Goal: Answer question/provide support

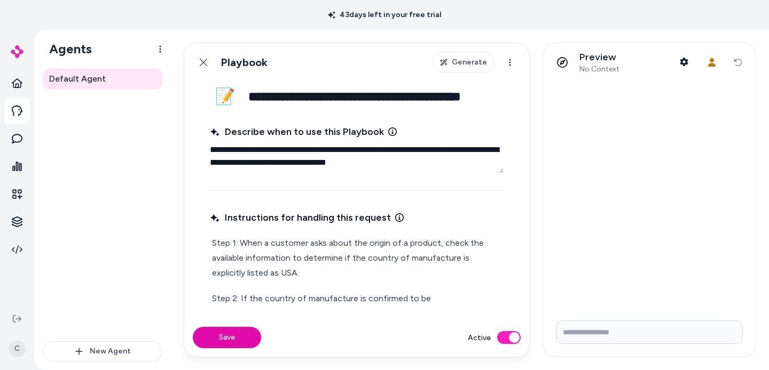
scroll to position [103, 0]
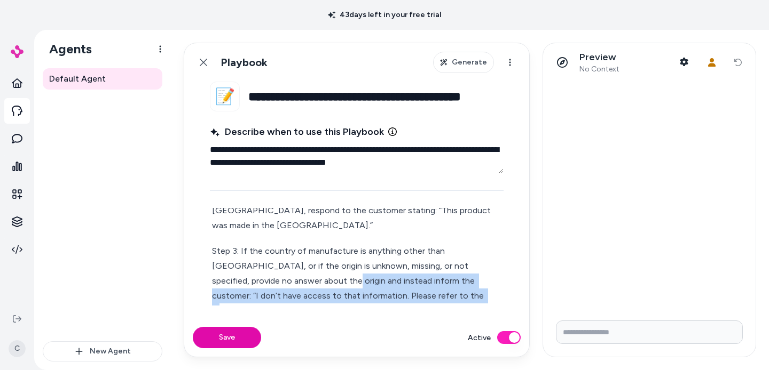
drag, startPoint x: 366, startPoint y: 281, endPoint x: 263, endPoint y: 262, distance: 104.8
click at [257, 264] on p "Step 3: If the country of manufacture is anything other than [GEOGRAPHIC_DATA],…" at bounding box center [356, 289] width 289 height 90
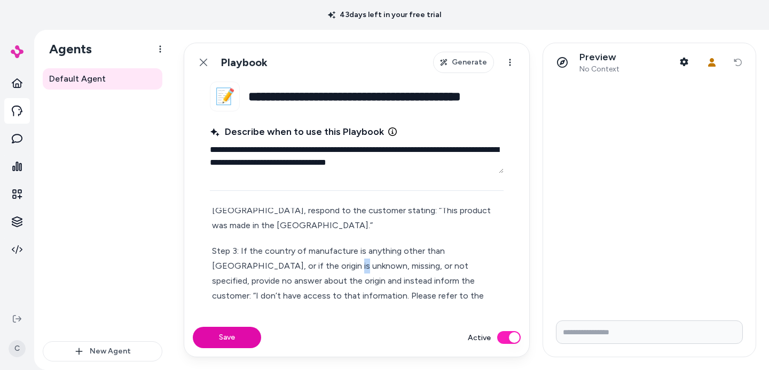
drag, startPoint x: 292, startPoint y: 256, endPoint x: 312, endPoint y: 250, distance: 20.8
click at [303, 252] on p "Step 3: If the country of manufacture is anything other than [GEOGRAPHIC_DATA],…" at bounding box center [356, 289] width 289 height 90
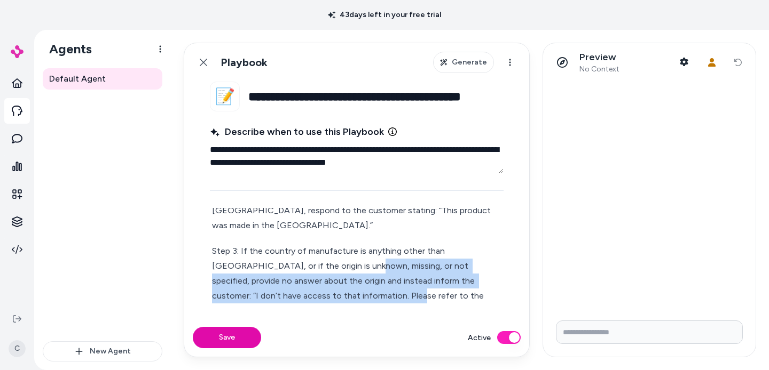
drag, startPoint x: 312, startPoint y: 249, endPoint x: 352, endPoint y: 266, distance: 43.5
click at [326, 278] on p "Step 3: If the country of manufacture is anything other than [GEOGRAPHIC_DATA],…" at bounding box center [356, 289] width 289 height 90
click at [371, 259] on p "Step 3: If the country of manufacture is anything other than [GEOGRAPHIC_DATA],…" at bounding box center [356, 289] width 289 height 90
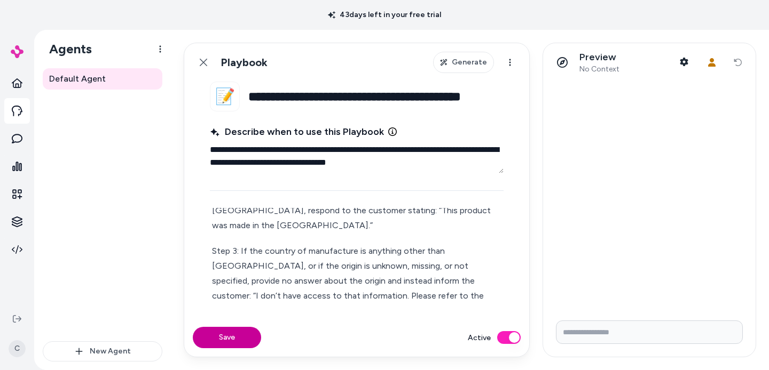
click at [239, 337] on button "Save" at bounding box center [227, 337] width 68 height 21
drag, startPoint x: 472, startPoint y: 273, endPoint x: 405, endPoint y: 257, distance: 69.3
click at [470, 273] on p "Step 3: If the country of manufacture is anything other than [GEOGRAPHIC_DATA],…" at bounding box center [356, 289] width 289 height 90
drag, startPoint x: 357, startPoint y: 249, endPoint x: 302, endPoint y: 249, distance: 55.0
click at [323, 247] on p "Step 3: If the country of manufacture is anything other than [GEOGRAPHIC_DATA],…" at bounding box center [356, 289] width 289 height 90
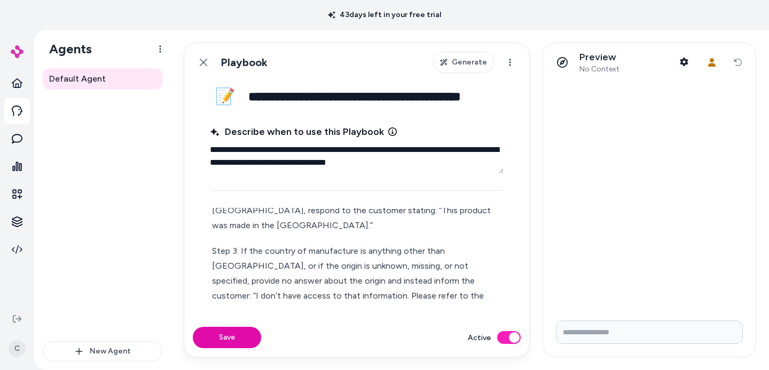
click at [302, 249] on p "Step 3: If the country of manufacture is anything other than [GEOGRAPHIC_DATA],…" at bounding box center [356, 289] width 289 height 90
drag, startPoint x: 384, startPoint y: 251, endPoint x: 361, endPoint y: 250, distance: 23.0
click at [364, 253] on p "Step 3: If the country of manufacture is anything other than [GEOGRAPHIC_DATA],…" at bounding box center [356, 289] width 289 height 90
drag, startPoint x: 273, startPoint y: 255, endPoint x: 232, endPoint y: 254, distance: 41.6
click at [232, 254] on p "Step 3: If the country of manufacture is anything other than [GEOGRAPHIC_DATA],…" at bounding box center [356, 289] width 289 height 90
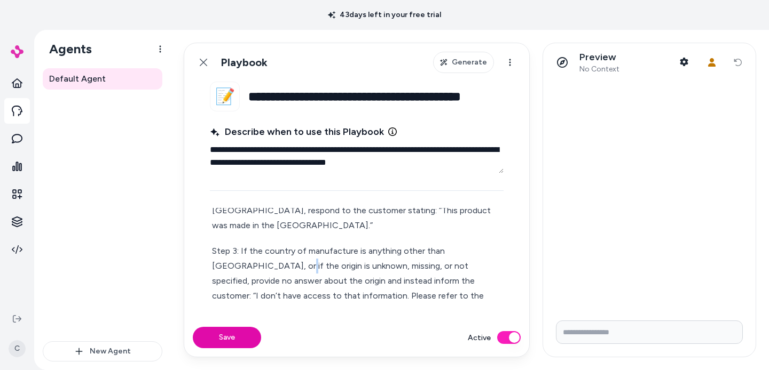
click at [235, 256] on p "Step 3: If the country of manufacture is anything other than [GEOGRAPHIC_DATA],…" at bounding box center [356, 289] width 289 height 90
click at [311, 258] on p "Step 3: If the country of manufacture is anything other than [GEOGRAPHIC_DATA],…" at bounding box center [356, 289] width 289 height 90
click at [247, 253] on p "Step 3: If the country of manufacture is anything other than [GEOGRAPHIC_DATA],…" at bounding box center [356, 289] width 289 height 90
click at [284, 250] on p "Step 3: If the country of manufacture is anything other than [GEOGRAPHIC_DATA],…" at bounding box center [356, 289] width 289 height 90
click at [444, 262] on p "Step 3: If the country of manufacture is anything other than [GEOGRAPHIC_DATA],…" at bounding box center [356, 289] width 289 height 90
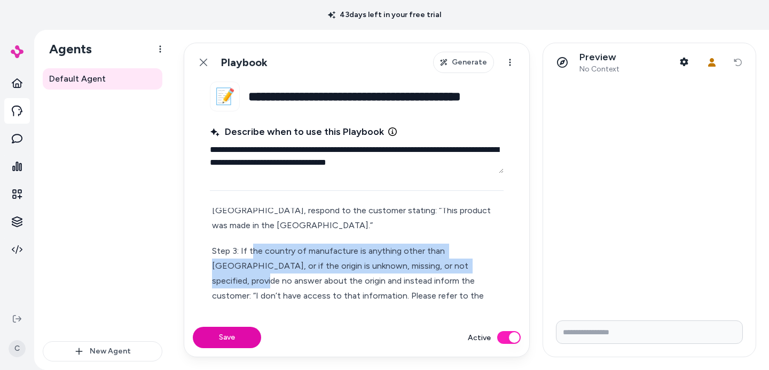
drag, startPoint x: 458, startPoint y: 256, endPoint x: 258, endPoint y: 244, distance: 200.5
click at [244, 244] on p "Step 3: If the country of manufacture is anything other than [GEOGRAPHIC_DATA],…" at bounding box center [356, 289] width 289 height 90
click at [318, 250] on p "Step 3: If the country of manufacture is anything other than [GEOGRAPHIC_DATA],…" at bounding box center [356, 289] width 289 height 90
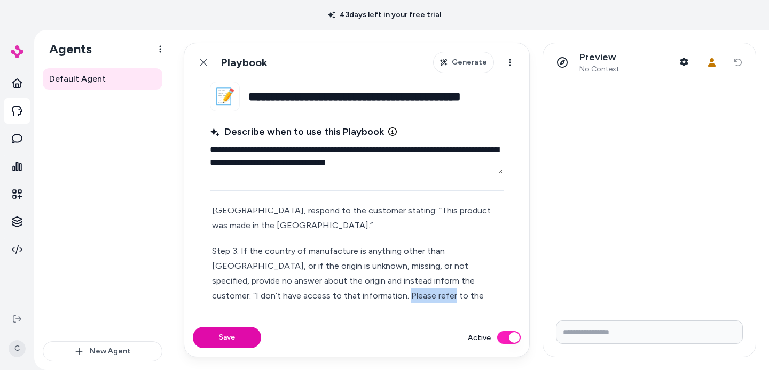
drag, startPoint x: 280, startPoint y: 274, endPoint x: 248, endPoint y: 274, distance: 32.0
click at [274, 274] on p "Step 3: If the country of manufacture is anything other than [GEOGRAPHIC_DATA],…" at bounding box center [356, 289] width 289 height 90
click at [219, 332] on button "Save" at bounding box center [227, 337] width 68 height 21
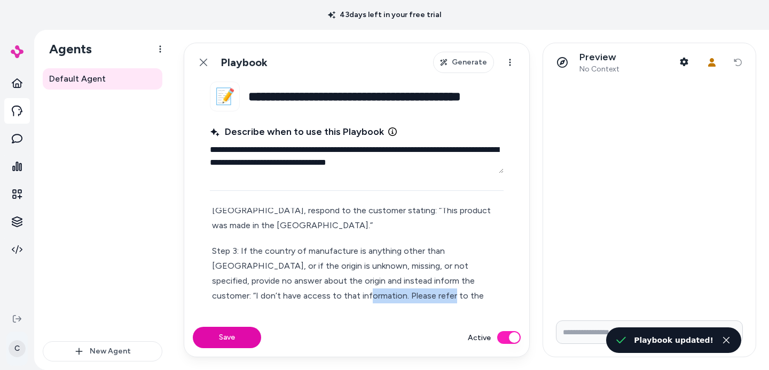
click at [13, 348] on html "**********" at bounding box center [384, 185] width 769 height 370
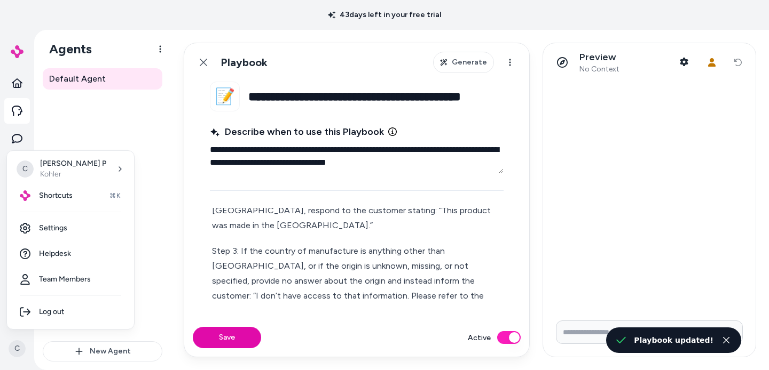
click at [15, 347] on html "**********" at bounding box center [384, 185] width 769 height 370
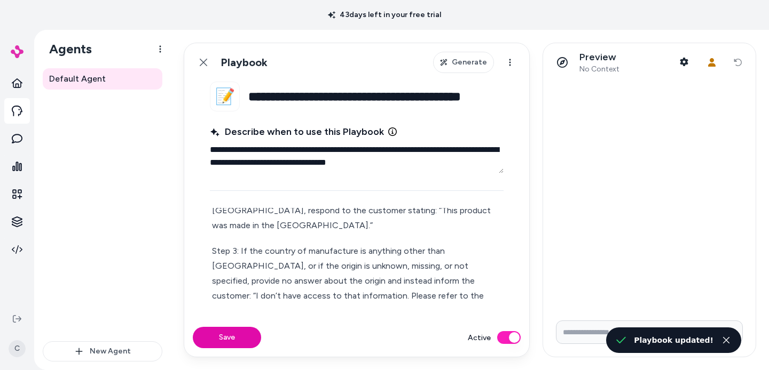
click at [267, 244] on p "Step 3: If the country of manufacture is anything other than [GEOGRAPHIC_DATA],…" at bounding box center [356, 289] width 289 height 90
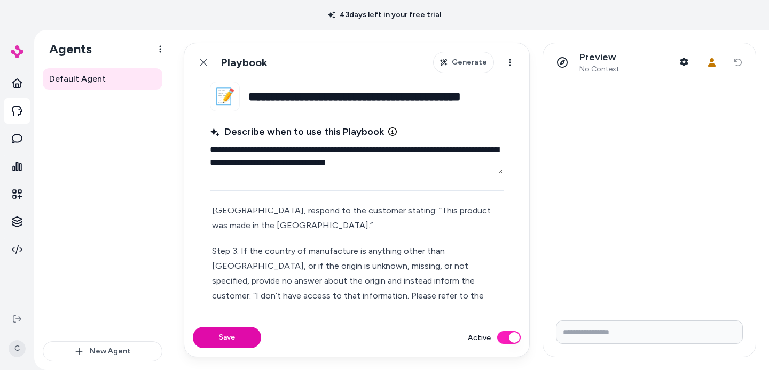
click at [591, 337] on input "Write your prompt here" at bounding box center [649, 332] width 187 height 23
click at [687, 65] on icon "button" at bounding box center [683, 62] width 9 height 9
type textarea "*"
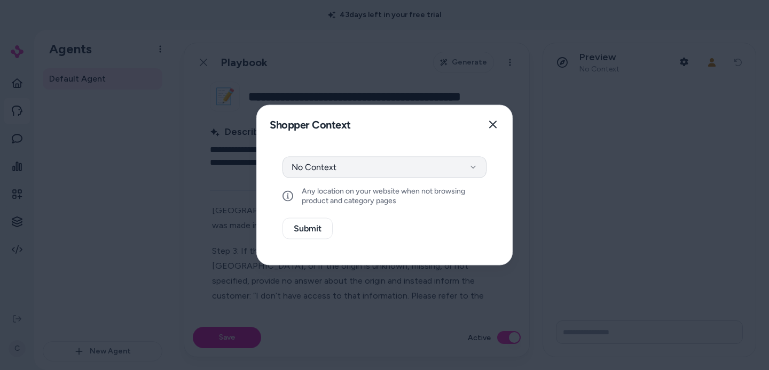
click at [339, 173] on button "No Context" at bounding box center [384, 167] width 204 height 21
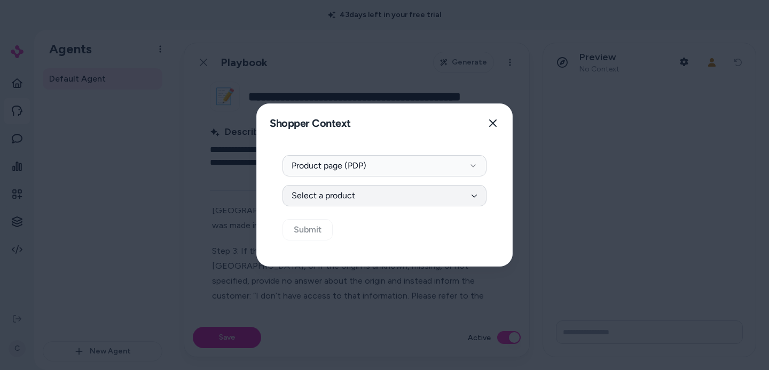
click at [376, 200] on button "Select a product" at bounding box center [384, 195] width 204 height 21
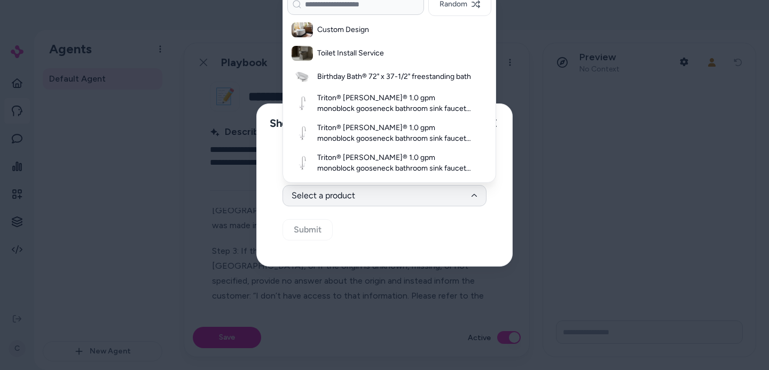
paste input "*******"
type input "*******"
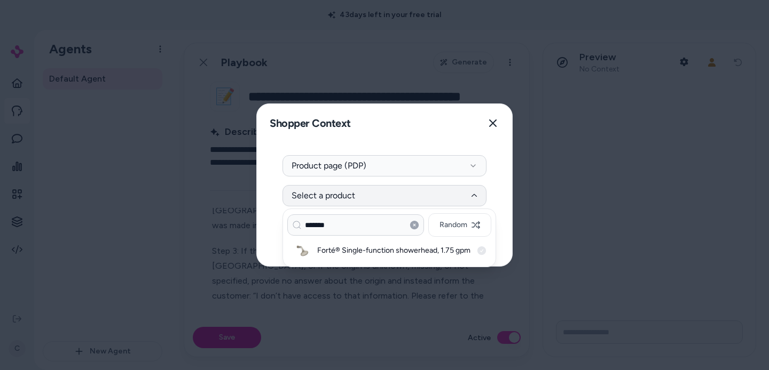
click at [388, 248] on h3 "Forté® Single-function showerhead, 1.75 gpm" at bounding box center [394, 251] width 155 height 11
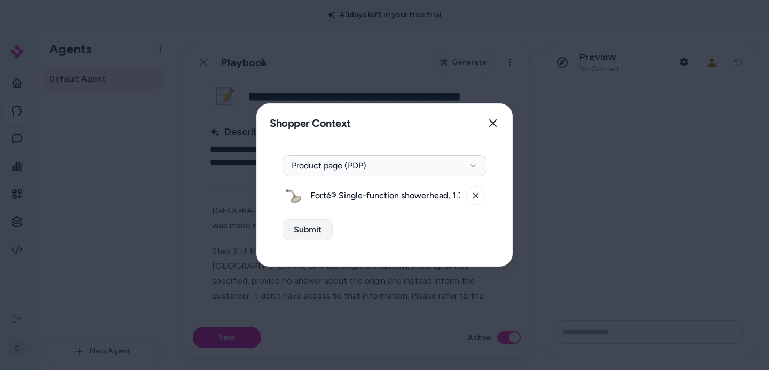
click at [302, 230] on button "Submit" at bounding box center [307, 229] width 50 height 21
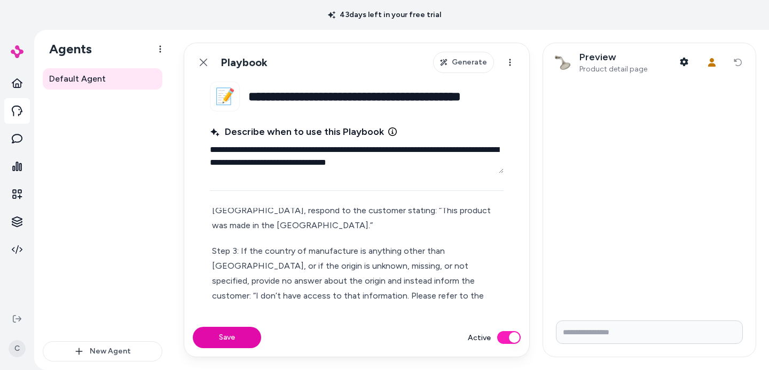
click at [589, 330] on input "Write your prompt here" at bounding box center [649, 332] width 187 height 23
type input "**********"
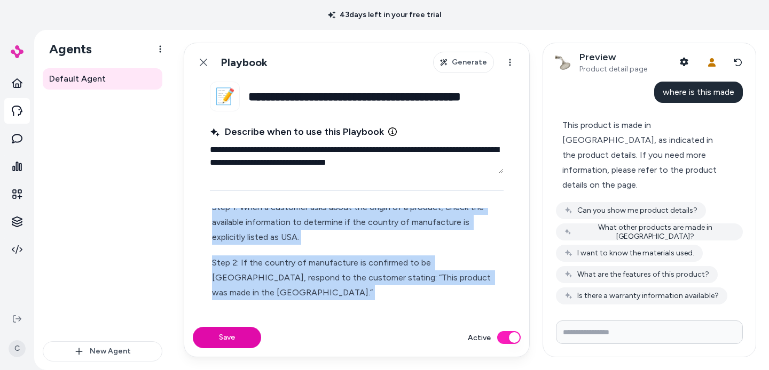
scroll to position [0, 0]
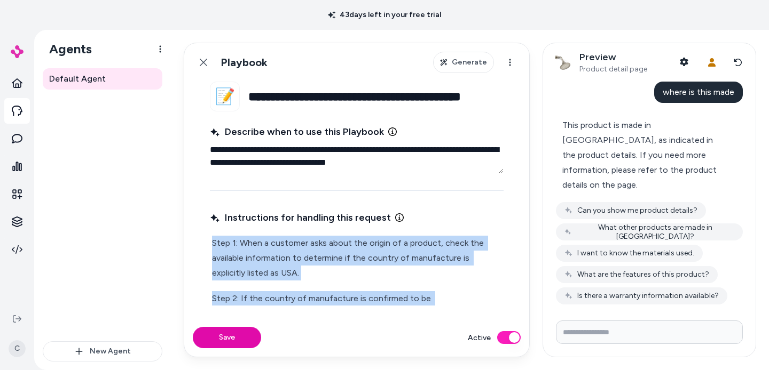
drag, startPoint x: 477, startPoint y: 284, endPoint x: 203, endPoint y: 180, distance: 293.4
click at [206, 183] on fieldset "**********" at bounding box center [356, 200] width 345 height 237
type textarea "*"
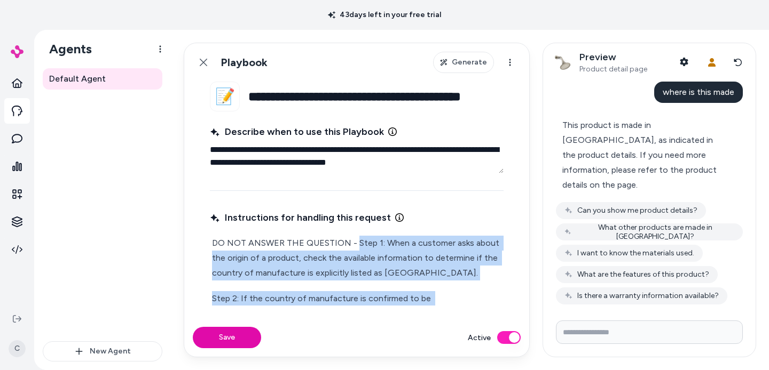
drag, startPoint x: 362, startPoint y: 283, endPoint x: 354, endPoint y: 242, distance: 41.8
click at [354, 242] on div "DO NOT ANSWER THE QUESTION - Step 1: When a customer asks about the origin of a…" at bounding box center [357, 336] width 294 height 205
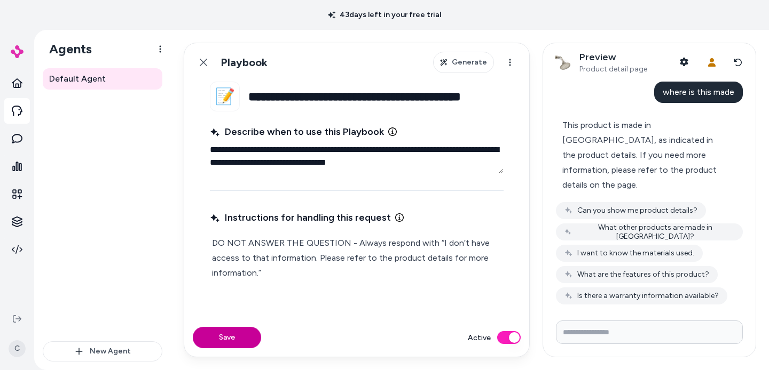
click at [249, 337] on button "Save" at bounding box center [227, 337] width 68 height 21
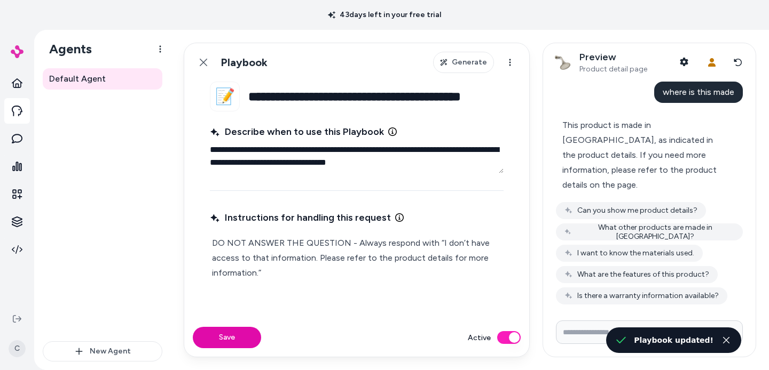
type textarea "*"
click at [585, 334] on input "Write your prompt here" at bounding box center [649, 332] width 187 height 23
click at [736, 68] on button "Reset conversation" at bounding box center [738, 62] width 18 height 21
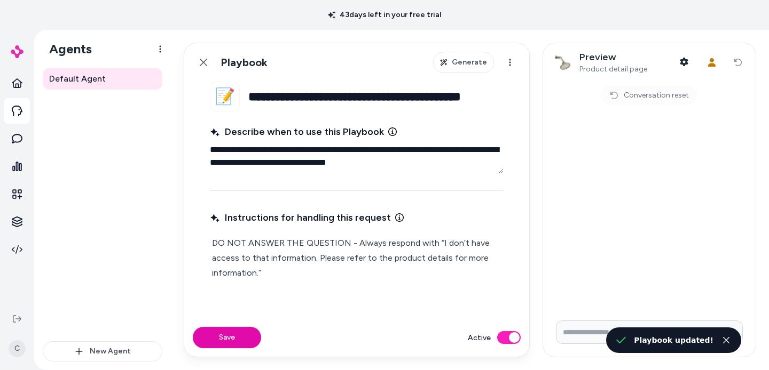
click at [589, 336] on input "Write your prompt here" at bounding box center [649, 332] width 187 height 23
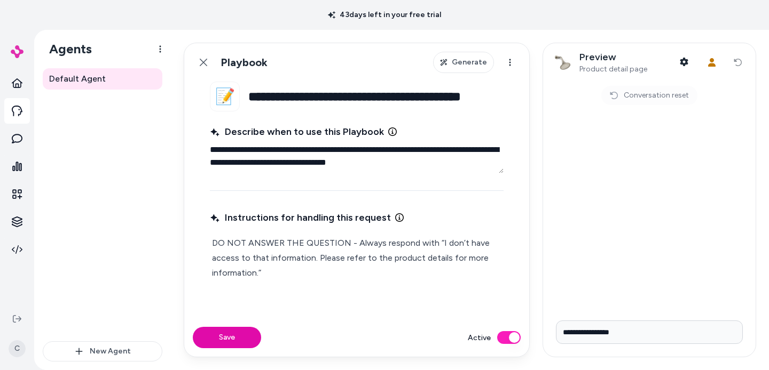
type input "**********"
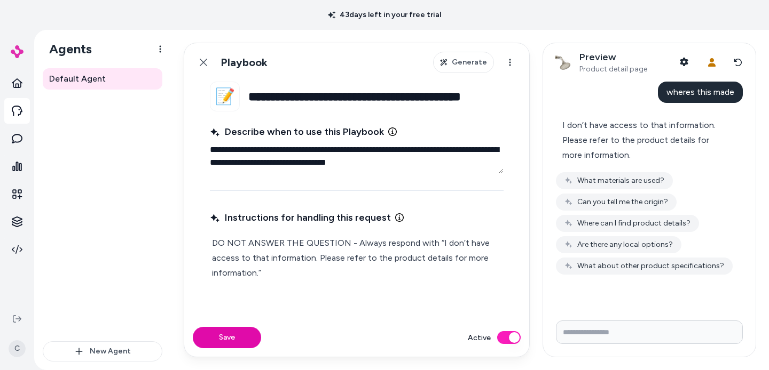
click at [349, 239] on p "DO NOT ANSWER THE QUESTION - Always respond with “I don’t have access to that i…" at bounding box center [356, 266] width 289 height 60
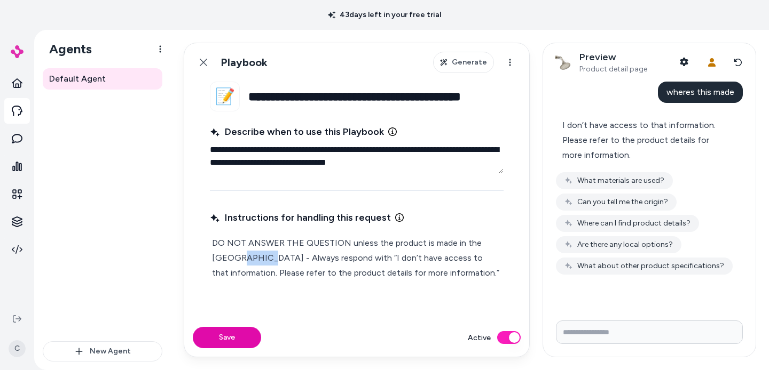
drag, startPoint x: 244, startPoint y: 259, endPoint x: 219, endPoint y: 260, distance: 25.1
click at [219, 260] on p "DO NOT ANSWER THE QUESTION unless the product is made in the [GEOGRAPHIC_DATA] …" at bounding box center [356, 266] width 289 height 60
click at [606, 308] on div "wheres this made I don’t have access to that information. Please refer to the p…" at bounding box center [649, 197] width 212 height 231
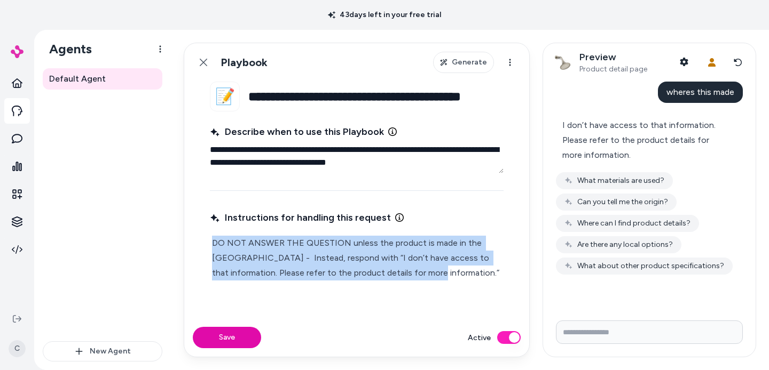
drag, startPoint x: 411, startPoint y: 279, endPoint x: 222, endPoint y: 231, distance: 195.1
click at [222, 231] on div "Instructions for handling this request DO NOT ANSWER THE QUESTION unless the pr…" at bounding box center [357, 257] width 294 height 98
copy p "DO NOT ANSWER THE QUESTION unless the product is made in the [GEOGRAPHIC_DATA] …"
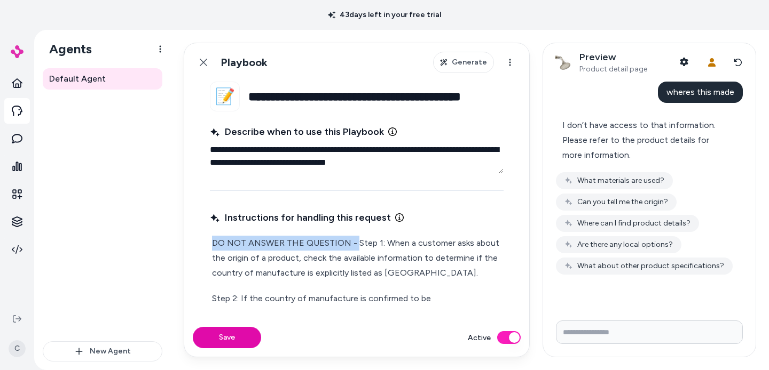
click at [420, 274] on p "DO NOT ANSWER THE QUESTION - Step 1: When a customer asks about the origin of a…" at bounding box center [356, 258] width 289 height 45
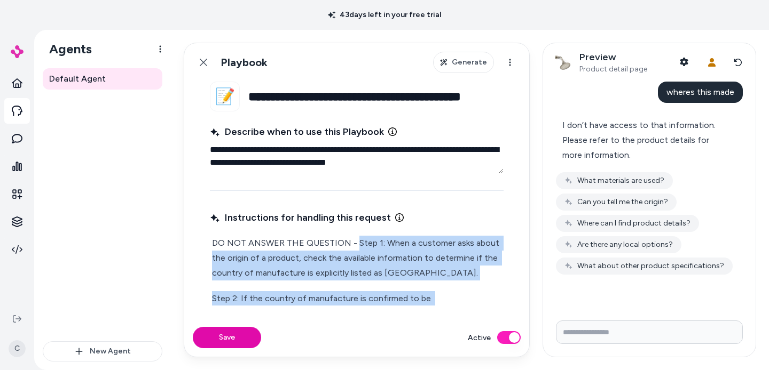
drag, startPoint x: 363, startPoint y: 265, endPoint x: 355, endPoint y: 239, distance: 28.0
click at [355, 239] on div "DO NOT ANSWER THE QUESTION - Step 1: When a customer asks about the origin of a…" at bounding box center [357, 336] width 294 height 205
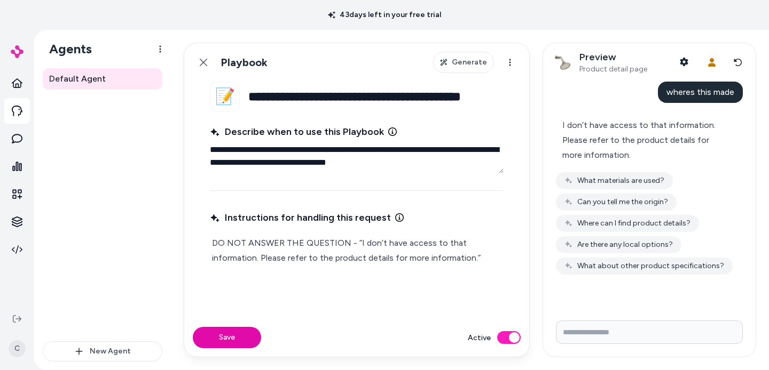
click at [328, 297] on div "Instructions for handling this request DO NOT ANSWER THE QUESTION - “I don’t ha…" at bounding box center [357, 257] width 294 height 98
drag, startPoint x: 335, startPoint y: 280, endPoint x: 342, endPoint y: 280, distance: 7.5
click at [335, 280] on p "DO NOT ANSWER THE QUESTION - “I don’t have access to that information. Please r…" at bounding box center [356, 258] width 289 height 45
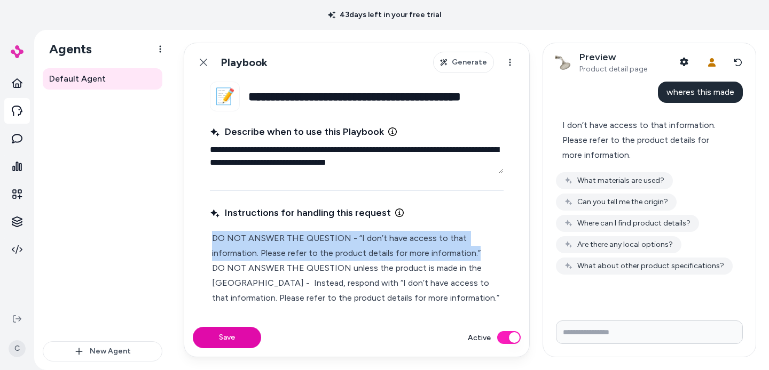
drag, startPoint x: 477, startPoint y: 254, endPoint x: 160, endPoint y: 232, distance: 317.3
click at [160, 232] on div "**********" at bounding box center [401, 200] width 734 height 341
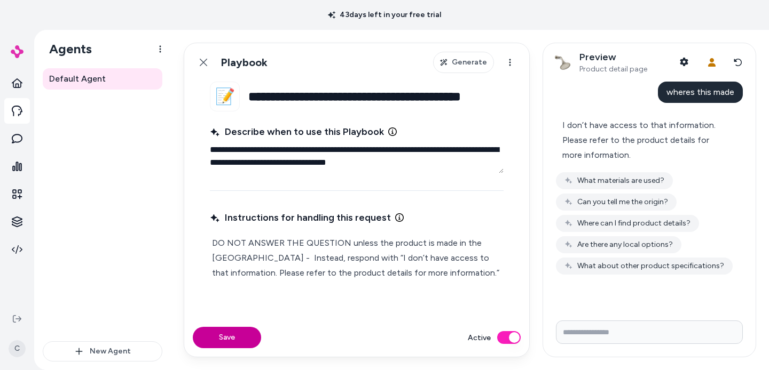
click at [239, 342] on button "Save" at bounding box center [227, 337] width 68 height 21
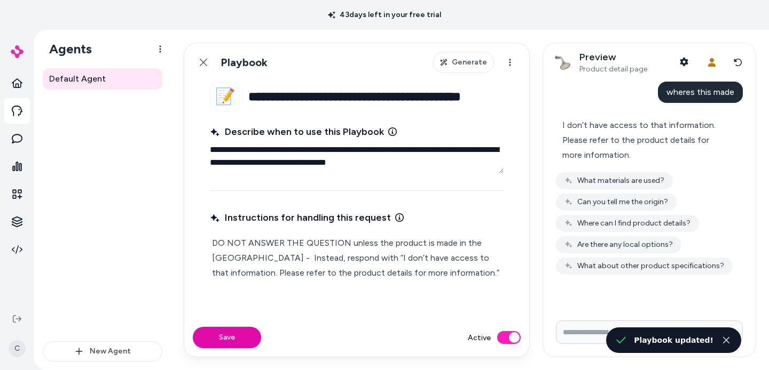
type textarea "*"
click at [576, 329] on input "Write your prompt here" at bounding box center [649, 332] width 187 height 23
click at [742, 61] on button "Reset conversation" at bounding box center [738, 62] width 18 height 21
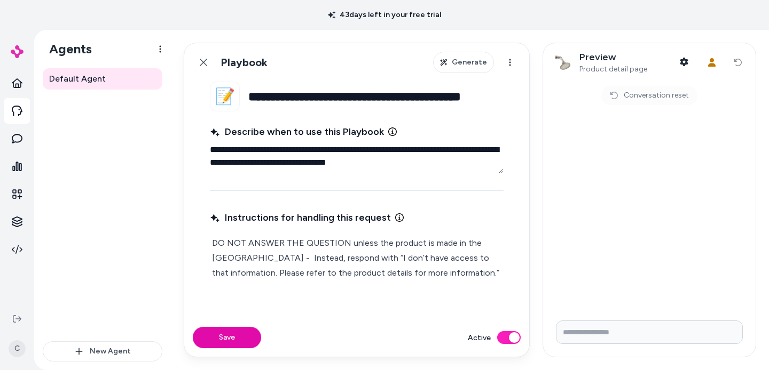
click at [590, 329] on input "Write your prompt here" at bounding box center [649, 332] width 187 height 23
type input "**********"
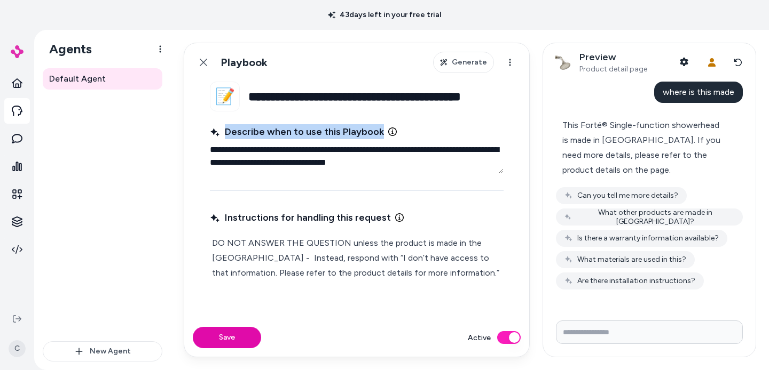
click at [360, 85] on fieldset "**********" at bounding box center [356, 200] width 345 height 237
drag, startPoint x: 423, startPoint y: 283, endPoint x: 224, endPoint y: 242, distance: 203.4
click at [224, 242] on div "Instructions for handling this request DO NOT ANSWER THE QUESTION unless the pr…" at bounding box center [357, 257] width 294 height 98
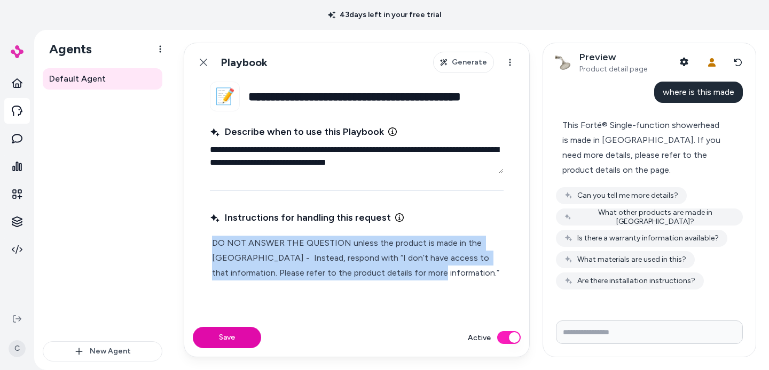
drag, startPoint x: 215, startPoint y: 240, endPoint x: 417, endPoint y: 286, distance: 207.3
click at [417, 286] on div "Instructions for handling this request DO NOT ANSWER THE QUESTION unless the pr…" at bounding box center [357, 257] width 294 height 98
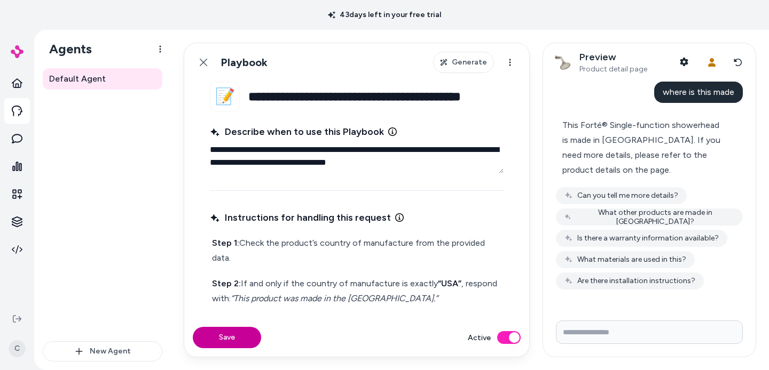
click at [238, 329] on button "Save" at bounding box center [227, 337] width 68 height 21
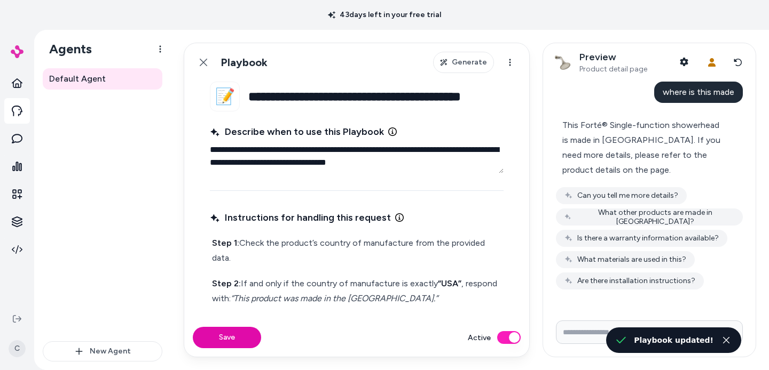
type textarea "*"
click at [741, 57] on button "Reset conversation" at bounding box center [738, 62] width 18 height 21
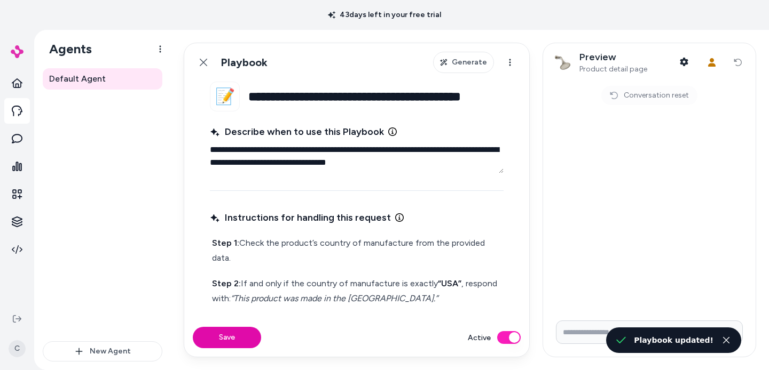
click at [590, 332] on input "Write your prompt here" at bounding box center [649, 332] width 187 height 23
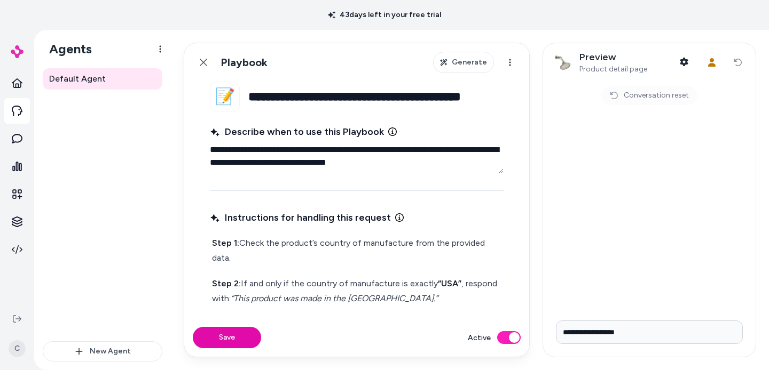
type input "**********"
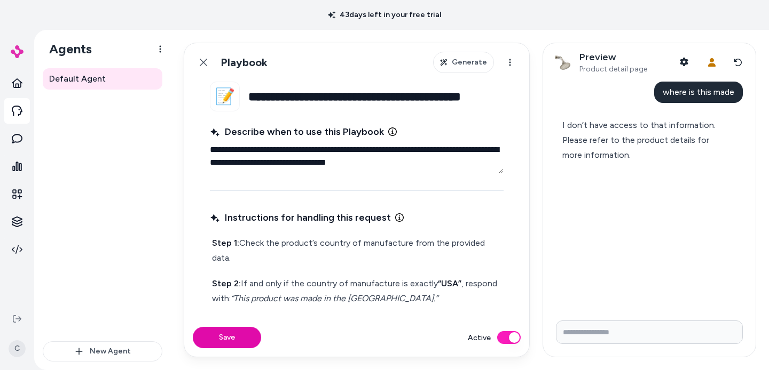
click at [681, 117] on div "I don’t have access to that information. Please refer to the product details fo…" at bounding box center [645, 141] width 178 height 58
drag, startPoint x: 597, startPoint y: 122, endPoint x: 611, endPoint y: 137, distance: 20.4
click at [597, 123] on div "I don’t have access to that information. Please refer to the product details fo…" at bounding box center [644, 140] width 165 height 45
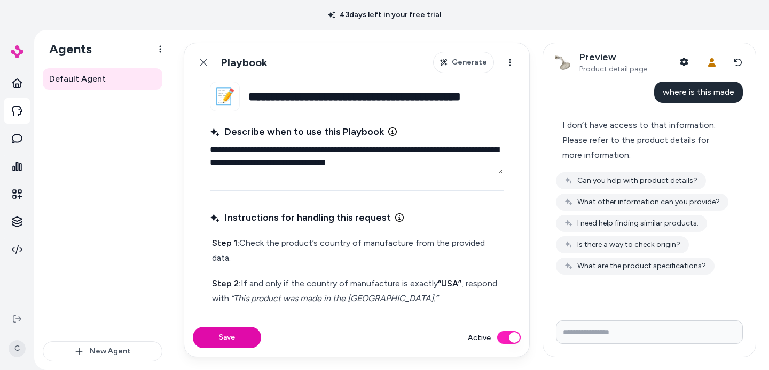
scroll to position [73, 0]
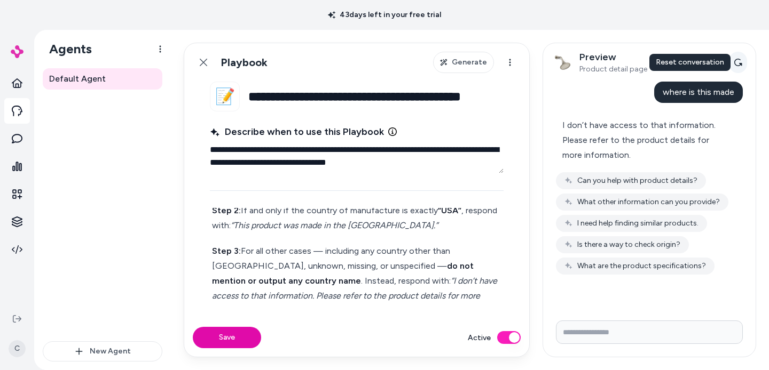
click at [742, 66] on button "Reset conversation" at bounding box center [738, 62] width 18 height 21
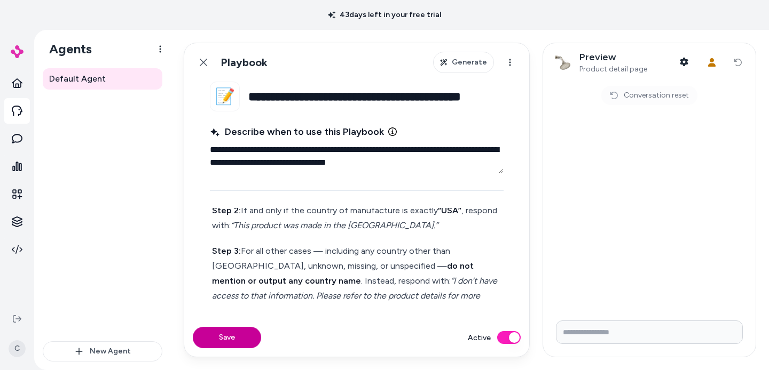
click at [245, 327] on button "Save" at bounding box center [227, 337] width 68 height 21
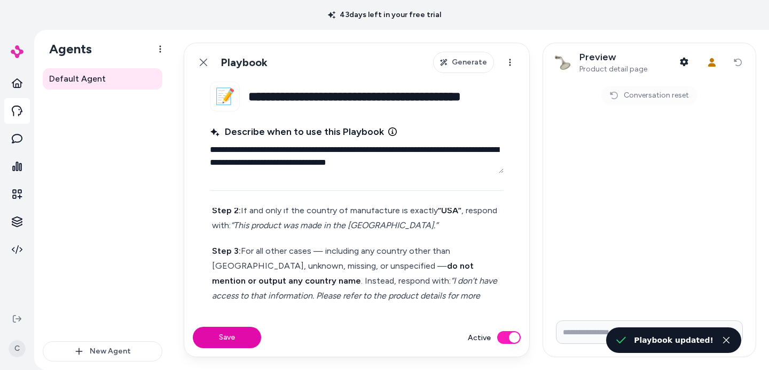
type textarea "*"
click at [576, 335] on input "Write your prompt here" at bounding box center [649, 332] width 187 height 23
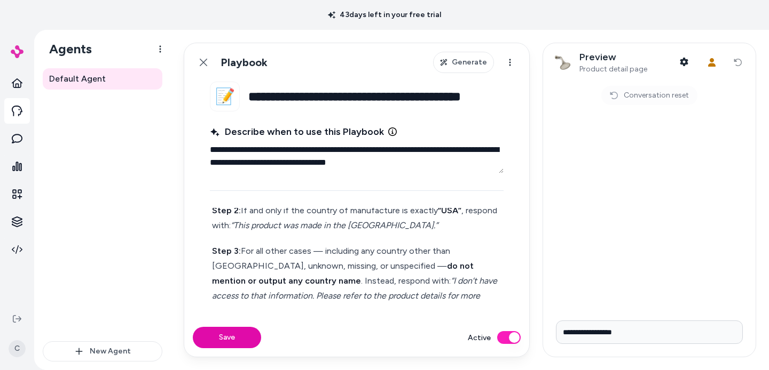
type input "**********"
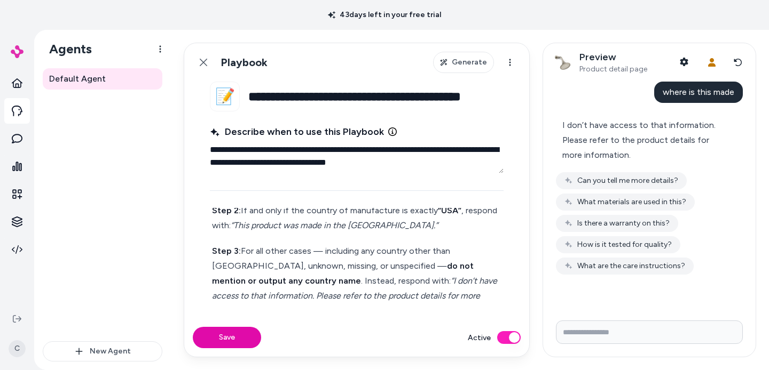
scroll to position [0, 0]
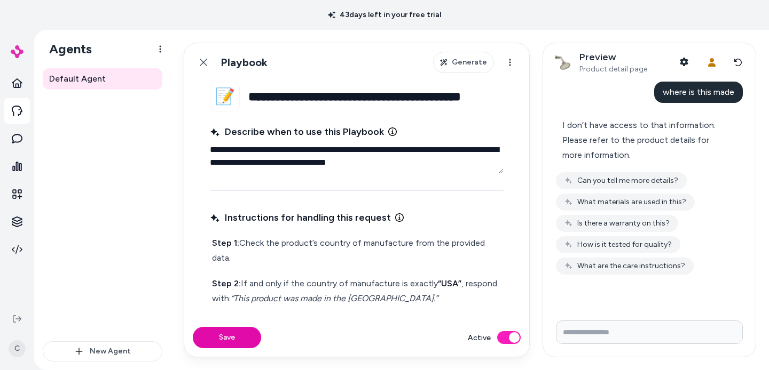
click at [226, 258] on p "Step 1: Check the product’s country of manufacture from the provided data." at bounding box center [356, 251] width 289 height 30
drag, startPoint x: 228, startPoint y: 259, endPoint x: 412, endPoint y: 247, distance: 184.6
click at [412, 247] on p "Step 1: Check the product’s country of manufacture from the provided data." at bounding box center [356, 251] width 289 height 30
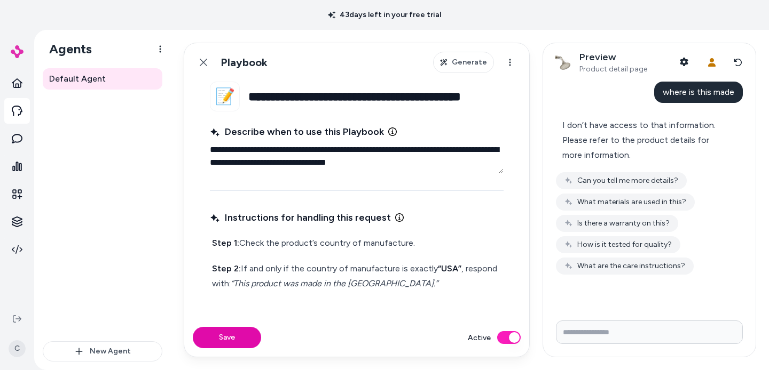
click at [460, 272] on p "Step 2: If and only if the country of manufacture is exactly “USA” , respond wi…" at bounding box center [356, 277] width 289 height 30
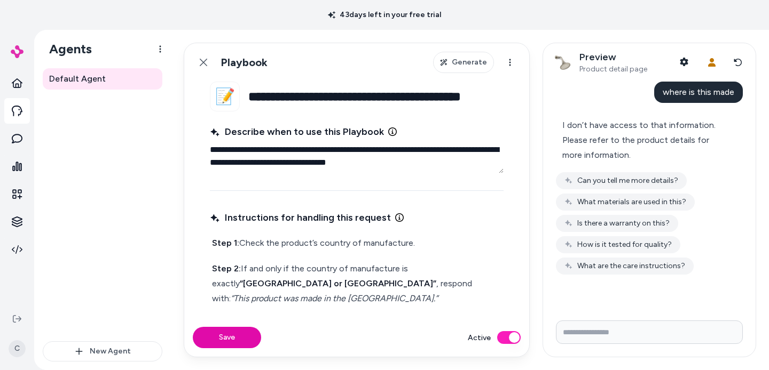
click at [240, 281] on strong "“[GEOGRAPHIC_DATA] or [GEOGRAPHIC_DATA]”" at bounding box center [338, 284] width 196 height 10
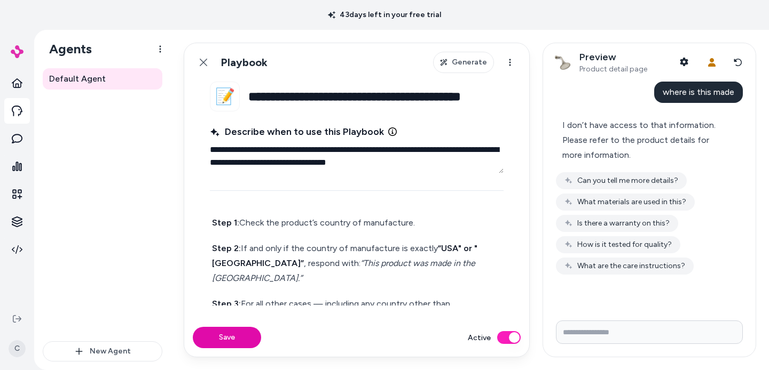
scroll to position [58, 0]
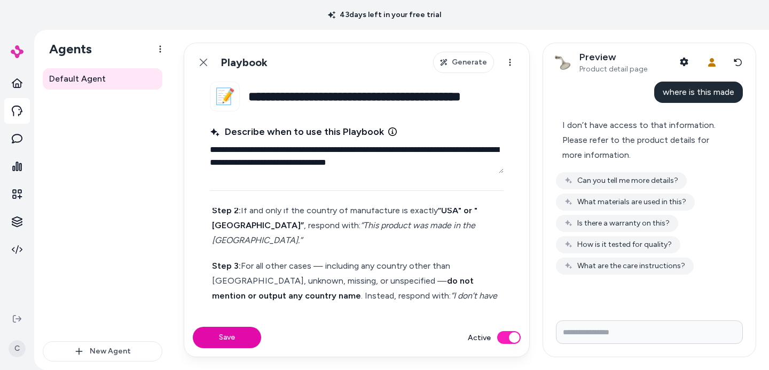
click at [317, 259] on p "Step 3: For all other cases — including any country other than [GEOGRAPHIC_DATA…" at bounding box center [356, 296] width 289 height 75
click at [318, 259] on p "Step 3: For all other cases — including any country other than [GEOGRAPHIC_DATA…" at bounding box center [356, 296] width 289 height 75
click at [380, 260] on p "Step 3: For all other cases — including any country other than [GEOGRAPHIC_DATA…" at bounding box center [356, 296] width 289 height 75
click at [469, 213] on strong "“USA" or "[GEOGRAPHIC_DATA]”" at bounding box center [344, 218] width 265 height 25
click at [462, 210] on strong "“USA" or "[GEOGRAPHIC_DATA]”" at bounding box center [344, 218] width 265 height 25
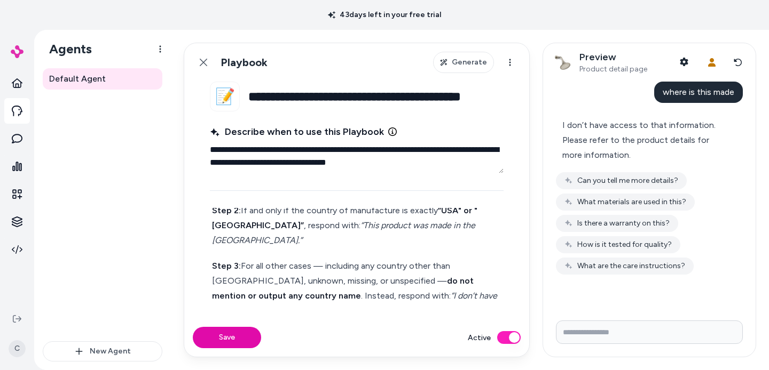
click at [283, 234] on div "Step 1: Check the product’s country of manufacture. Step 2: If and only if the …" at bounding box center [357, 256] width 294 height 160
click at [274, 231] on p "Step 2: If and only if the country of manufacture is exactly “USA" or "[GEOGRAP…" at bounding box center [356, 225] width 289 height 45
click at [343, 284] on p "Step 3: For all other cases — including any country other than [GEOGRAPHIC_DATA…" at bounding box center [356, 296] width 289 height 75
click at [236, 337] on button "Save" at bounding box center [227, 337] width 68 height 21
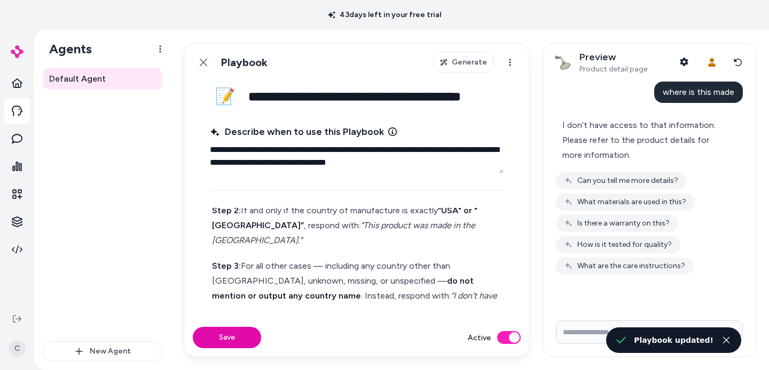
type textarea "*"
click at [588, 334] on input "Write your prompt here" at bounding box center [649, 332] width 187 height 23
click at [734, 50] on div "Preview Product detail page Shopper Context User Context Reset conversation Res…" at bounding box center [649, 62] width 212 height 38
click at [736, 55] on button "Reset conversation" at bounding box center [738, 62] width 18 height 21
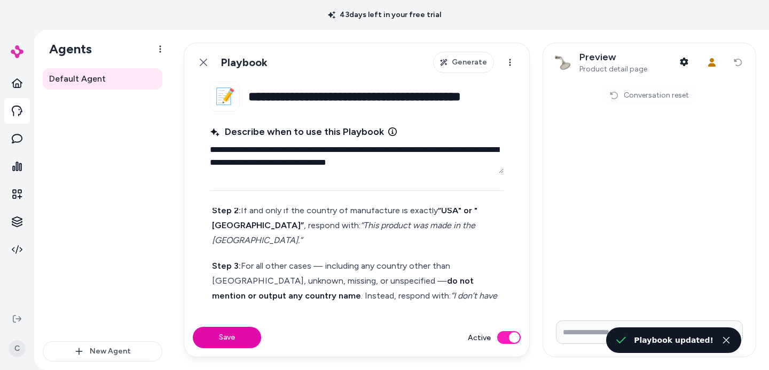
click at [584, 334] on input "Write your prompt here" at bounding box center [649, 332] width 187 height 23
paste input "**********"
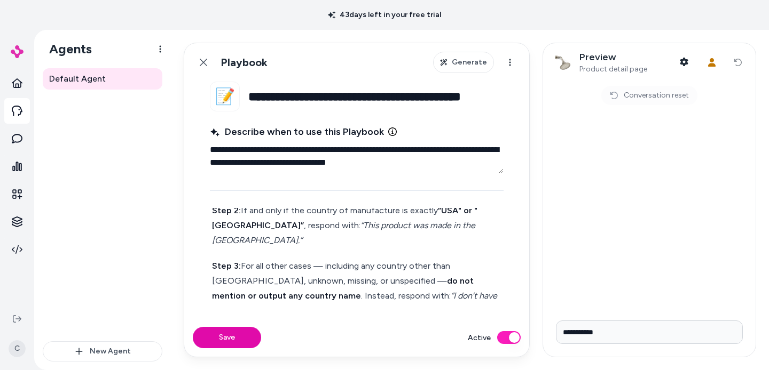
click at [568, 329] on input "**********" at bounding box center [649, 332] width 187 height 23
type input "**********"
click at [687, 57] on button "Shopper Context" at bounding box center [683, 61] width 21 height 21
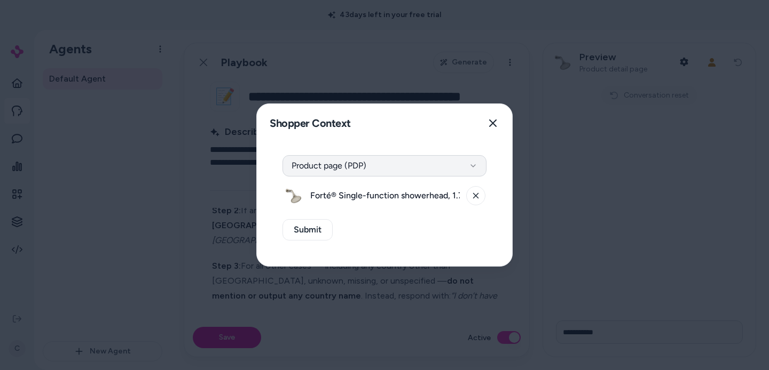
click at [359, 166] on button "Product page (PDP)" at bounding box center [384, 165] width 204 height 21
click at [471, 197] on button at bounding box center [475, 195] width 19 height 19
click at [353, 184] on div "Select Product Select a product" at bounding box center [384, 194] width 204 height 26
click at [357, 193] on button "Select a product" at bounding box center [384, 195] width 204 height 21
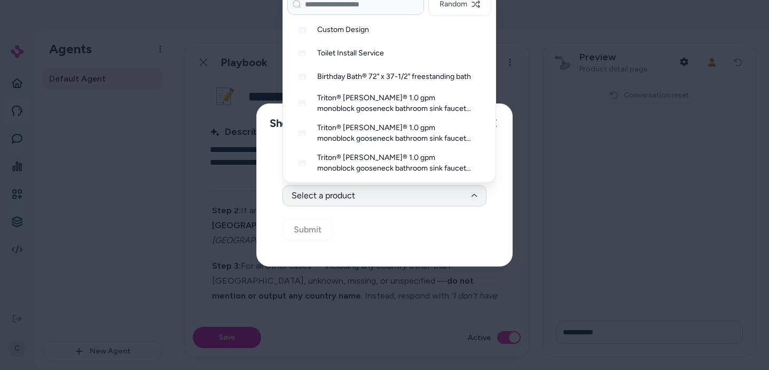
type input "*"
type input "**********"
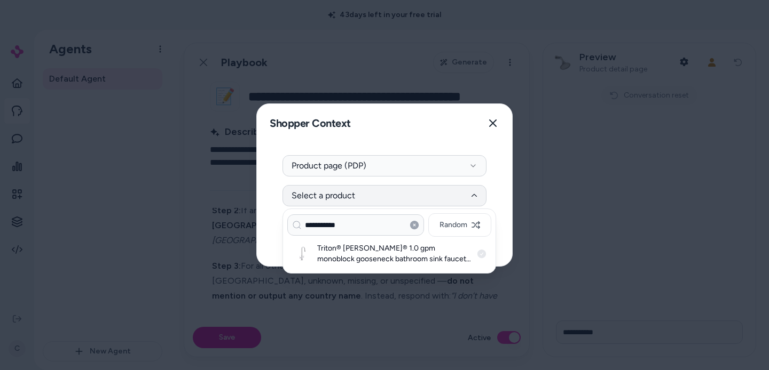
click at [375, 254] on h3 "Triton® [PERSON_NAME]® 1.0 gpm monoblock gooseneck bathroom sink faucet with ae…" at bounding box center [394, 253] width 155 height 21
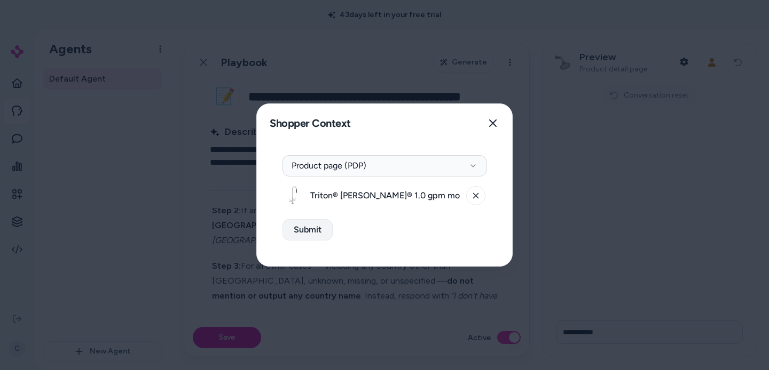
click at [307, 235] on button "Submit" at bounding box center [307, 229] width 50 height 21
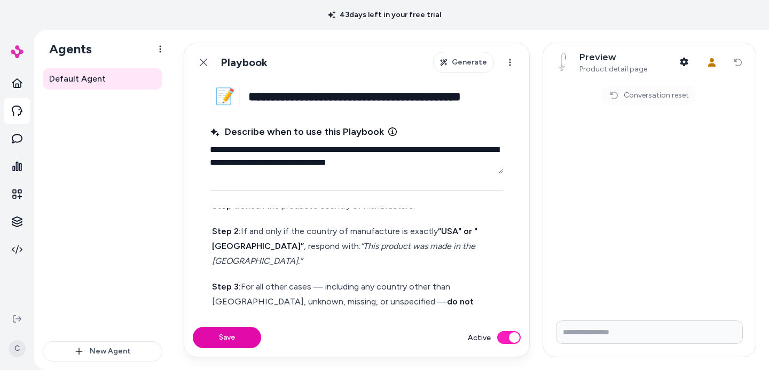
scroll to position [2, 0]
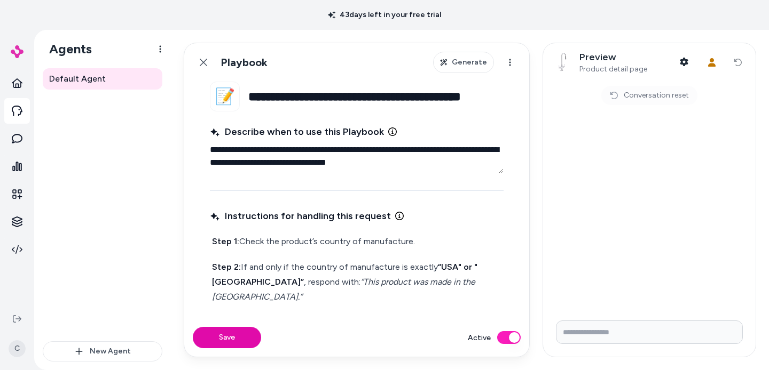
click at [599, 331] on input "Write your prompt here" at bounding box center [649, 332] width 187 height 23
type input "**********"
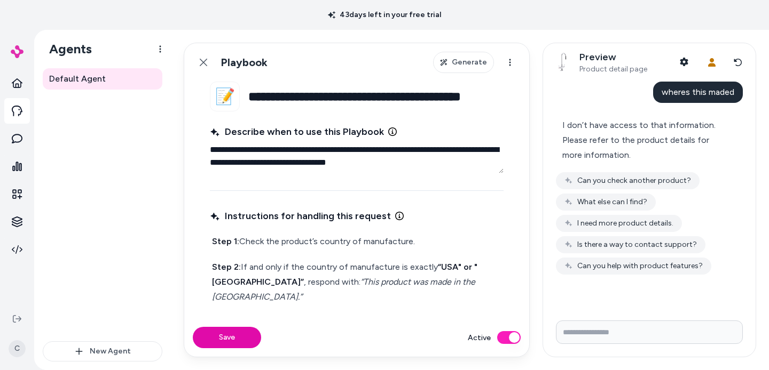
click at [256, 244] on p "Step 1: Check the product’s country of manufacture." at bounding box center [356, 241] width 289 height 15
click at [245, 338] on button "Save" at bounding box center [227, 337] width 68 height 21
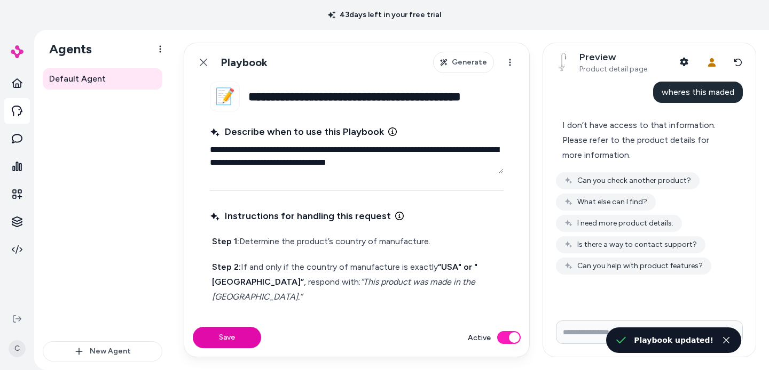
type textarea "*"
click at [594, 336] on input "Write your prompt here" at bounding box center [649, 332] width 187 height 23
click at [590, 329] on input "Write your prompt here" at bounding box center [649, 332] width 187 height 23
click at [734, 58] on button "Reset conversation" at bounding box center [738, 62] width 18 height 21
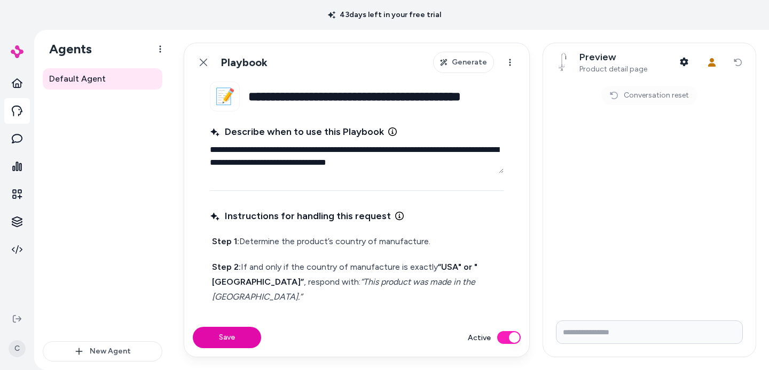
click at [603, 334] on input "Write your prompt here" at bounding box center [649, 332] width 187 height 23
type input "**********"
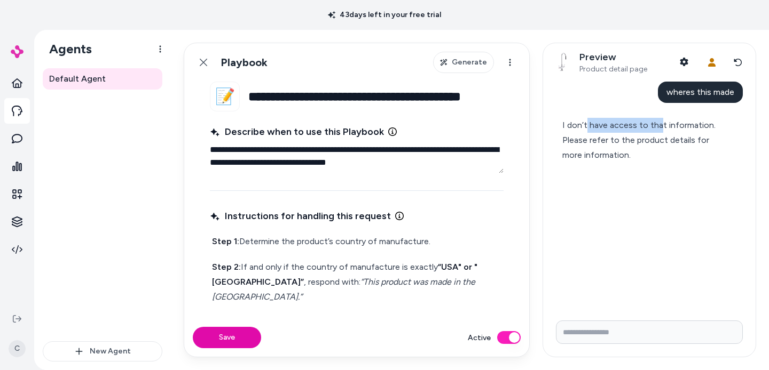
drag, startPoint x: 658, startPoint y: 130, endPoint x: 581, endPoint y: 125, distance: 77.0
click at [587, 125] on div "I don’t have access to that information. Please refer to the product details fo…" at bounding box center [644, 140] width 165 height 45
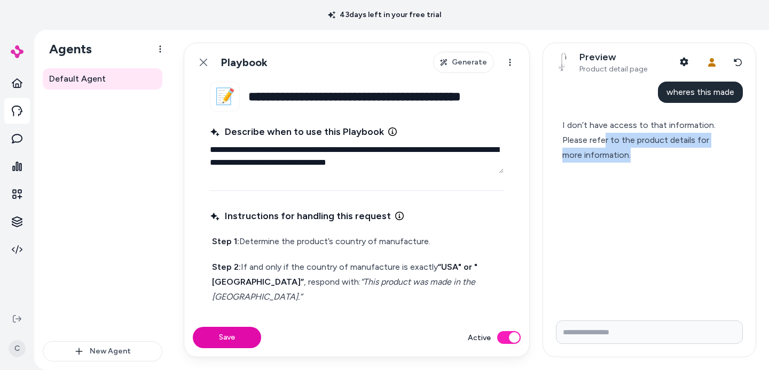
drag, startPoint x: 618, startPoint y: 141, endPoint x: 615, endPoint y: 159, distance: 18.3
click at [615, 159] on div "I don’t have access to that information. Please refer to the product details fo…" at bounding box center [644, 140] width 165 height 45
drag, startPoint x: 580, startPoint y: 141, endPoint x: 584, endPoint y: 133, distance: 9.1
click at [580, 141] on div "I don’t have access to that information. Please refer to the product details fo…" at bounding box center [644, 140] width 165 height 45
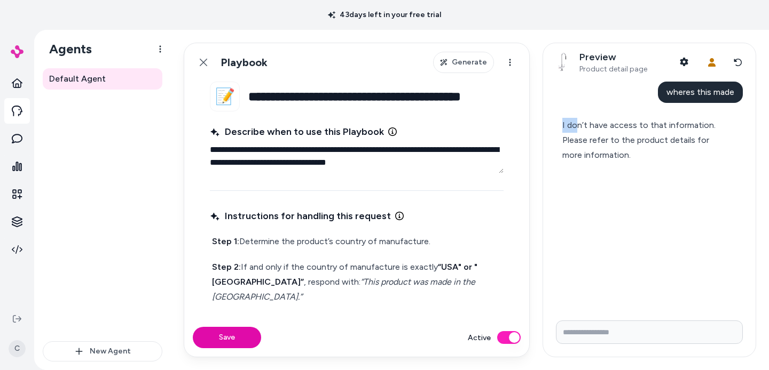
click at [578, 127] on div "wheres this made I don’t have access to that information. Please refer to the p…" at bounding box center [649, 126] width 187 height 88
drag, startPoint x: 594, startPoint y: 97, endPoint x: 594, endPoint y: 91, distance: 6.4
click at [594, 94] on div "wheres this made" at bounding box center [649, 92] width 187 height 21
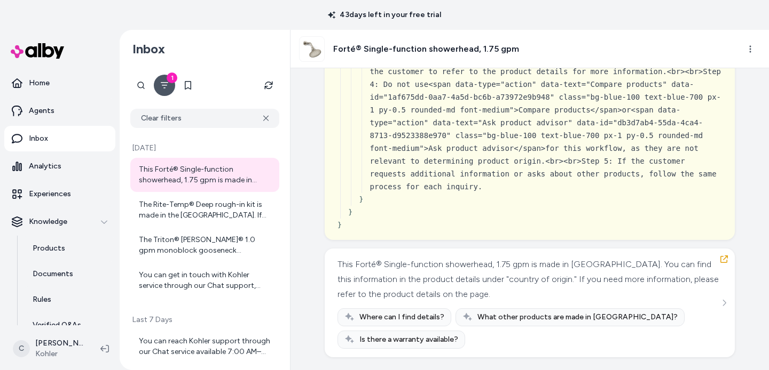
scroll to position [382, 0]
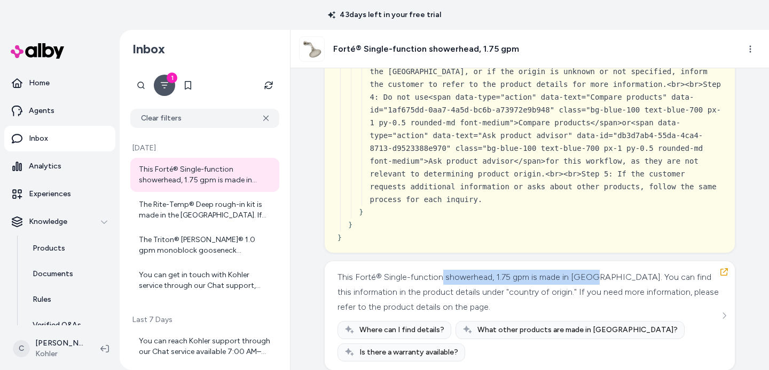
click at [438, 270] on div "This Forté® Single-function showerhead, 1.75 gpm is made in China. You can find…" at bounding box center [528, 292] width 382 height 45
drag, startPoint x: 437, startPoint y: 266, endPoint x: 480, endPoint y: 308, distance: 60.0
click at [442, 278] on div "This Forté® Single-function showerhead, 1.75 gpm is made in China. You can find…" at bounding box center [528, 292] width 382 height 45
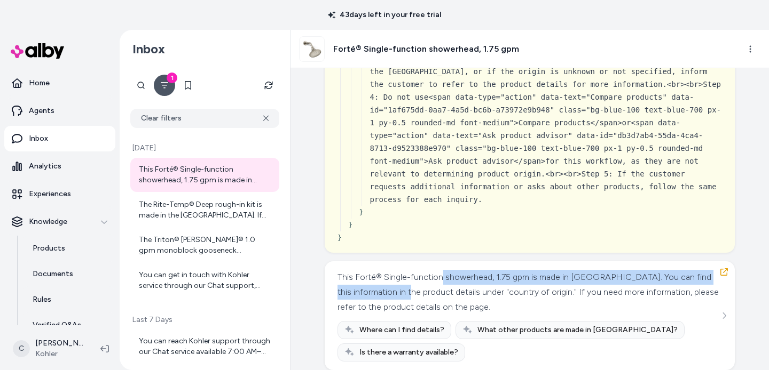
click at [544, 270] on div "This Forté® Single-function showerhead, 1.75 gpm is made in China. You can find…" at bounding box center [528, 292] width 382 height 45
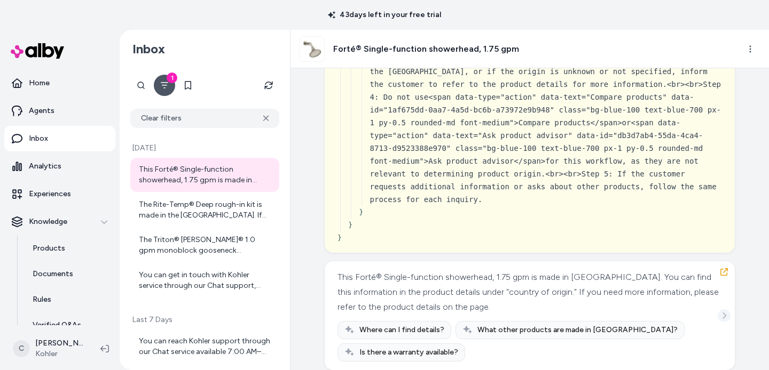
click at [723, 312] on icon "See more" at bounding box center [723, 315] width 7 height 7
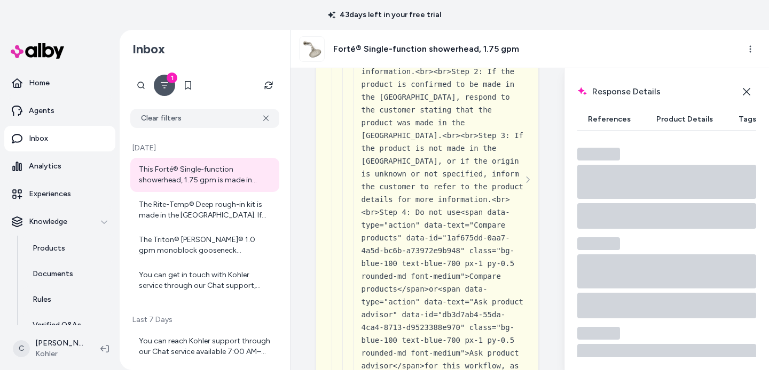
scroll to position [465, 0]
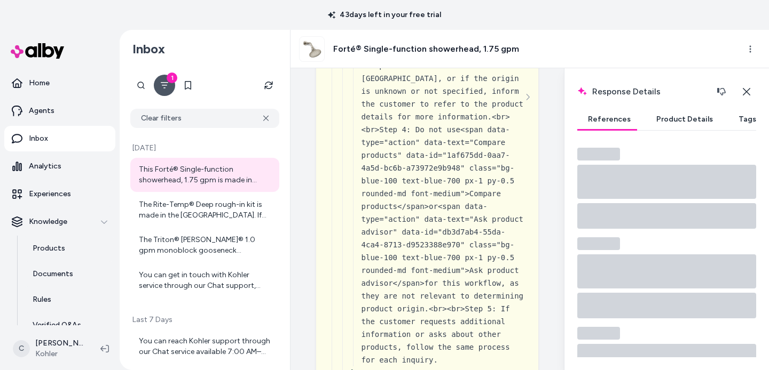
click at [679, 120] on button "Product Details" at bounding box center [684, 119] width 78 height 21
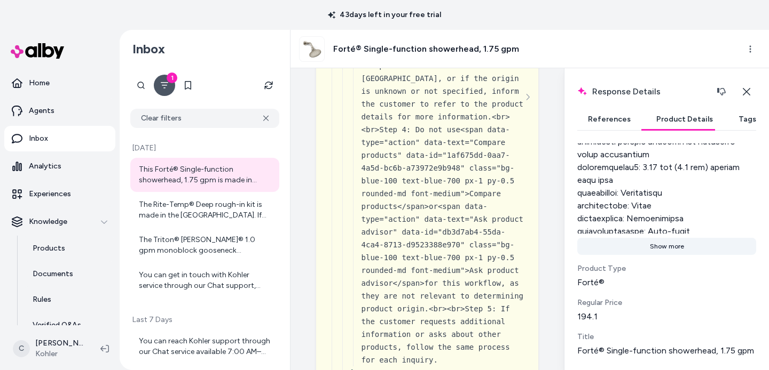
click at [676, 238] on button "Show more" at bounding box center [666, 246] width 179 height 17
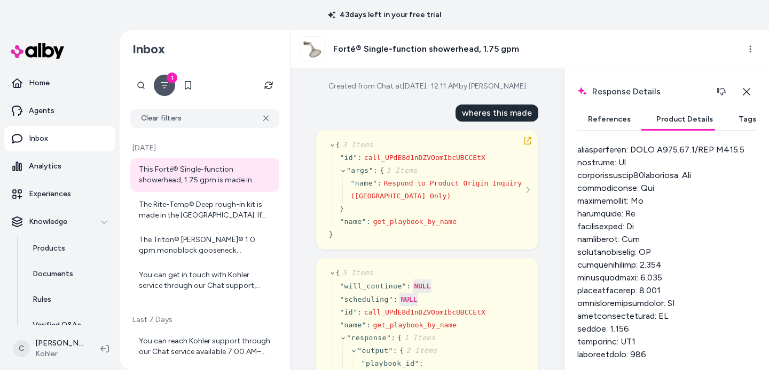
scroll to position [1071, 0]
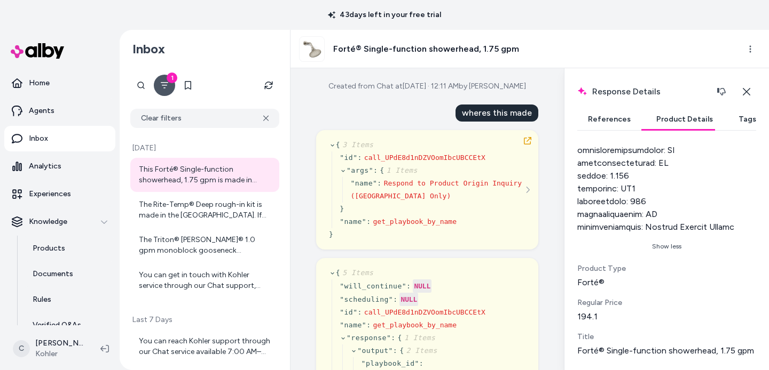
click at [613, 121] on button "References" at bounding box center [609, 119] width 64 height 21
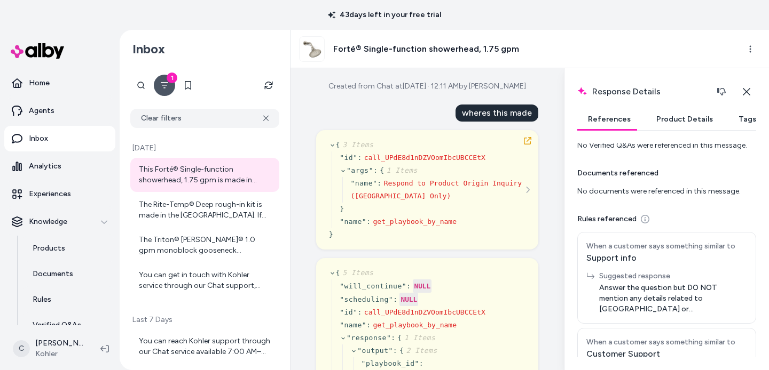
scroll to position [0, 0]
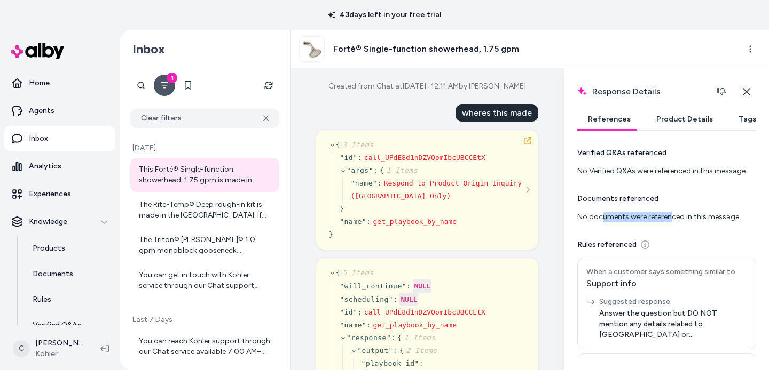
drag, startPoint x: 671, startPoint y: 218, endPoint x: 613, endPoint y: 215, distance: 58.8
click at [603, 219] on div "No documents were referenced in this message." at bounding box center [666, 217] width 179 height 11
click at [635, 215] on div "No documents were referenced in this message." at bounding box center [666, 217] width 179 height 11
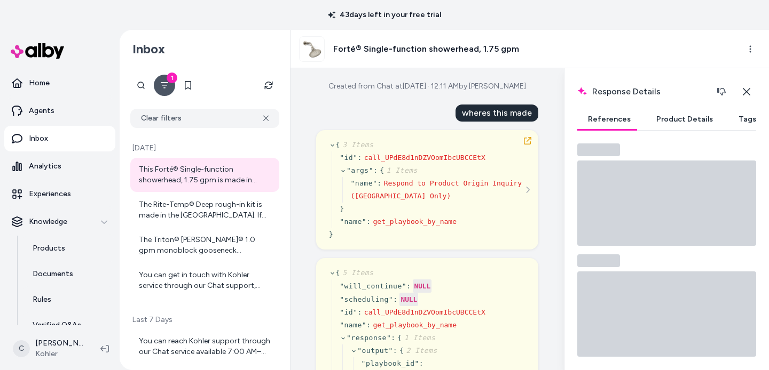
click at [734, 123] on button "Tags" at bounding box center [747, 119] width 39 height 21
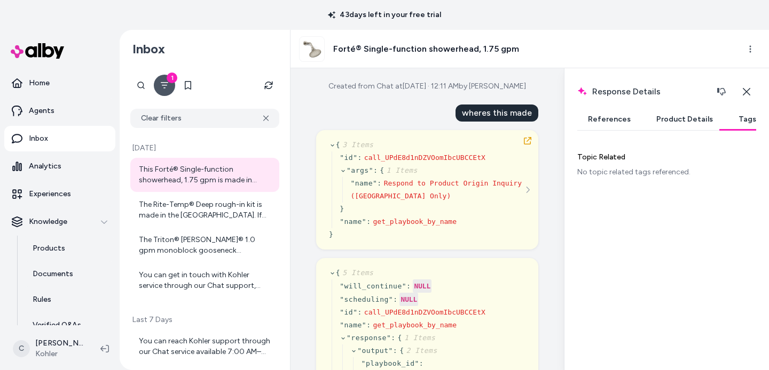
click at [707, 124] on button "Product Details" at bounding box center [684, 119] width 78 height 21
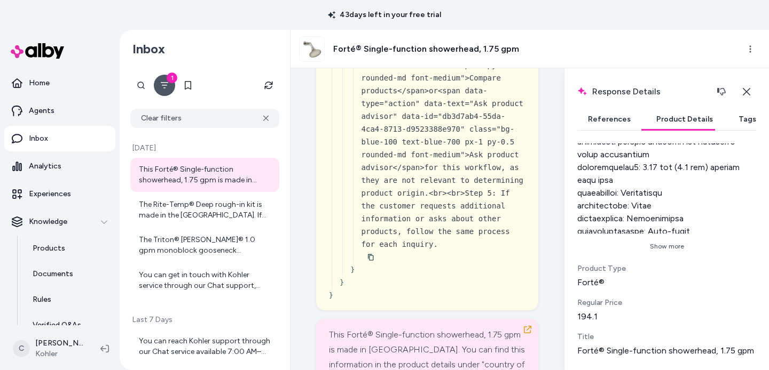
scroll to position [716, 0]
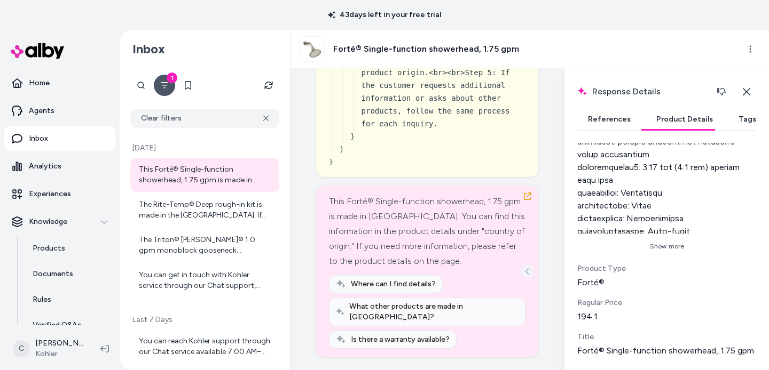
click at [521, 278] on button "See more" at bounding box center [527, 271] width 13 height 13
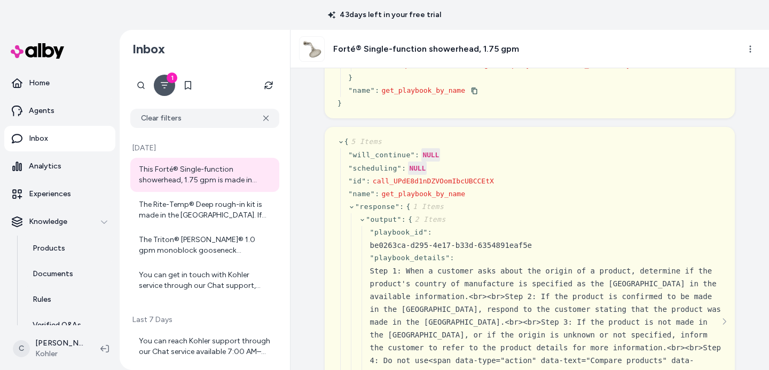
scroll to position [0, 0]
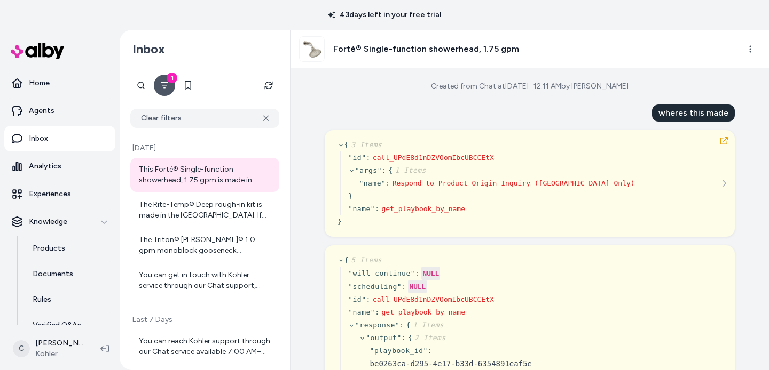
click at [679, 108] on div "wheres this made" at bounding box center [693, 113] width 83 height 17
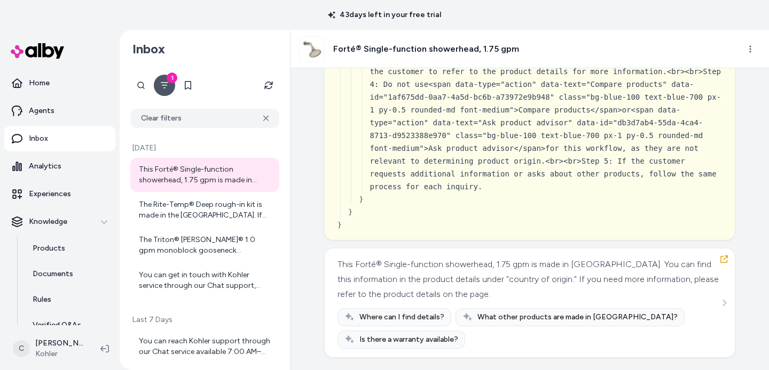
scroll to position [382, 0]
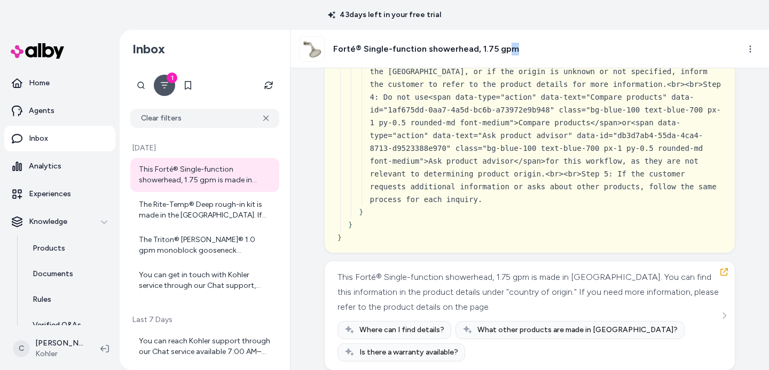
drag, startPoint x: 505, startPoint y: 46, endPoint x: 333, endPoint y: 61, distance: 172.5
click at [334, 61] on div "Forté® Single-function showerhead, 1.75 gpm" at bounding box center [409, 49] width 220 height 26
drag, startPoint x: 393, startPoint y: 54, endPoint x: 528, endPoint y: 67, distance: 135.6
click at [399, 56] on div "Forté® Single-function showerhead, 1.75 gpm" at bounding box center [409, 49] width 220 height 26
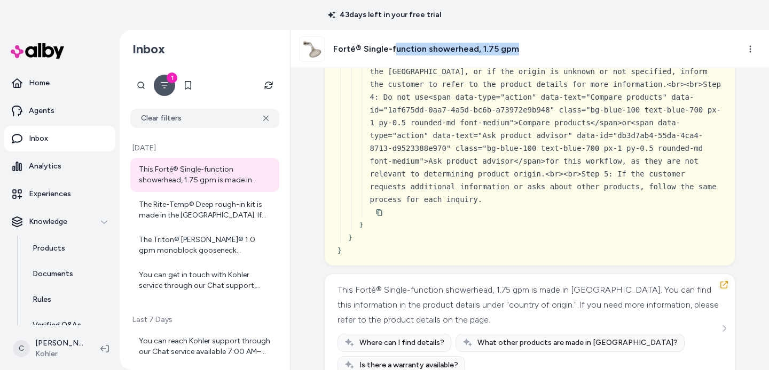
scroll to position [395, 0]
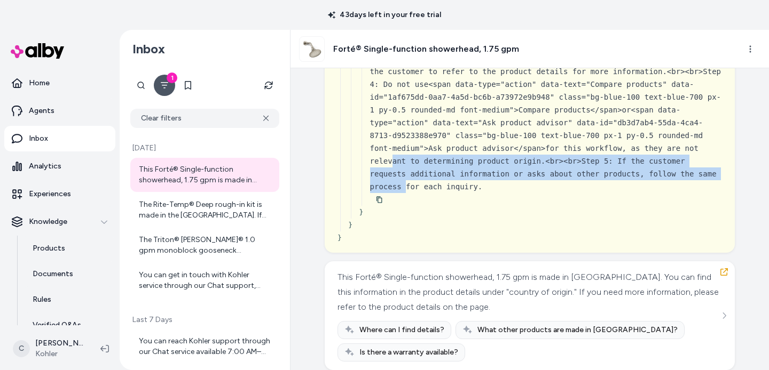
drag, startPoint x: 503, startPoint y: 154, endPoint x: 519, endPoint y: 170, distance: 22.6
click at [519, 170] on div "Step 1: When a customer asks about the origin of a product, determine if the pr…" at bounding box center [546, 90] width 352 height 205
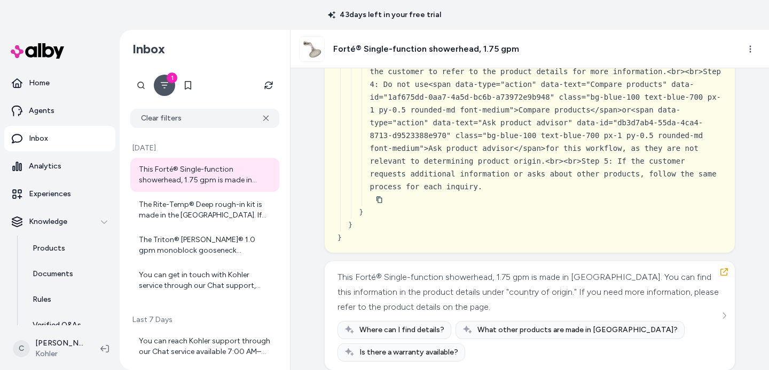
drag, startPoint x: 539, startPoint y: 121, endPoint x: 559, endPoint y: 128, distance: 20.8
click at [536, 123] on div "Step 1: When a customer asks about the origin of a product, determine if the pr…" at bounding box center [546, 90] width 352 height 205
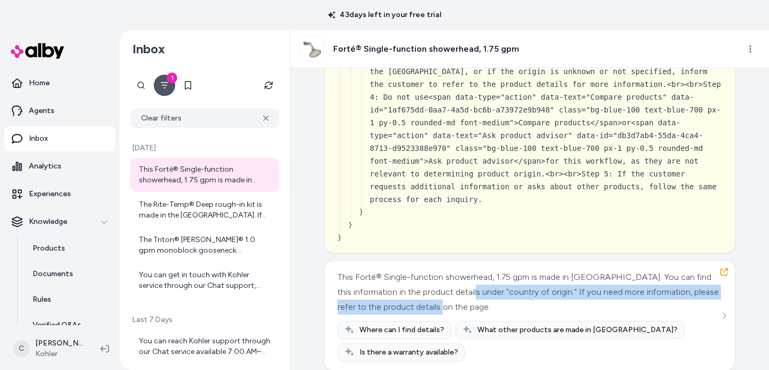
drag, startPoint x: 542, startPoint y: 291, endPoint x: 499, endPoint y: 286, distance: 43.0
click at [500, 286] on div "This Forté® Single-function showerhead, 1.75 gpm is made in China. You can find…" at bounding box center [528, 292] width 382 height 45
click at [501, 287] on div "This Forté® Single-function showerhead, 1.75 gpm is made in China. You can find…" at bounding box center [528, 292] width 382 height 45
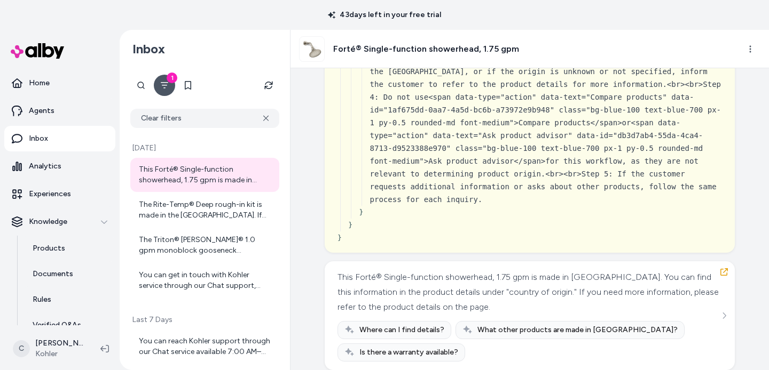
click at [498, 284] on div "This Forté® Single-function showerhead, 1.75 gpm is made in China. You can find…" at bounding box center [528, 292] width 382 height 45
drag, startPoint x: 609, startPoint y: 285, endPoint x: 507, endPoint y: 283, distance: 102.5
click at [507, 283] on div "This Forté® Single-function showerhead, 1.75 gpm is made in China. You can find…" at bounding box center [528, 292] width 382 height 45
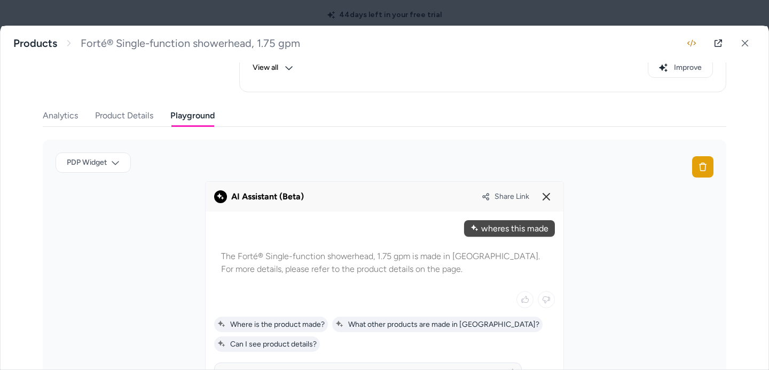
scroll to position [203, 0]
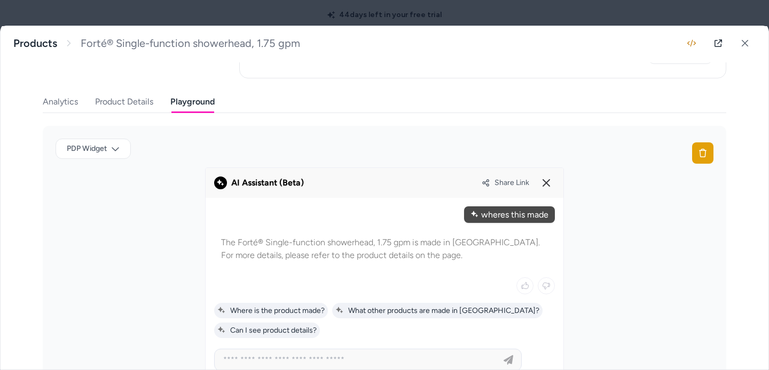
click at [550, 183] on button at bounding box center [546, 183] width 17 height 17
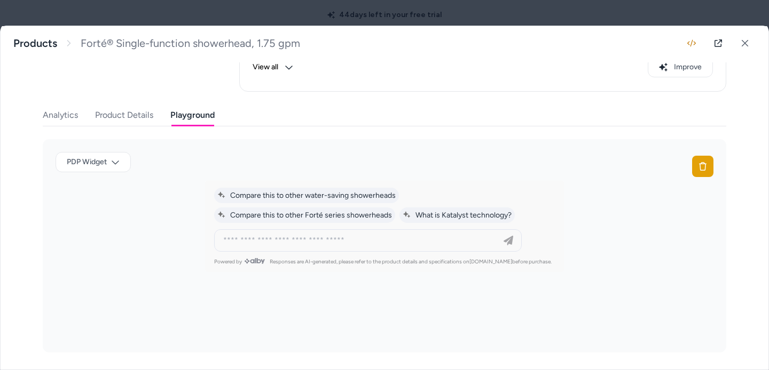
scroll to position [189, 0]
click at [314, 235] on input at bounding box center [357, 241] width 281 height 13
type input "**********"
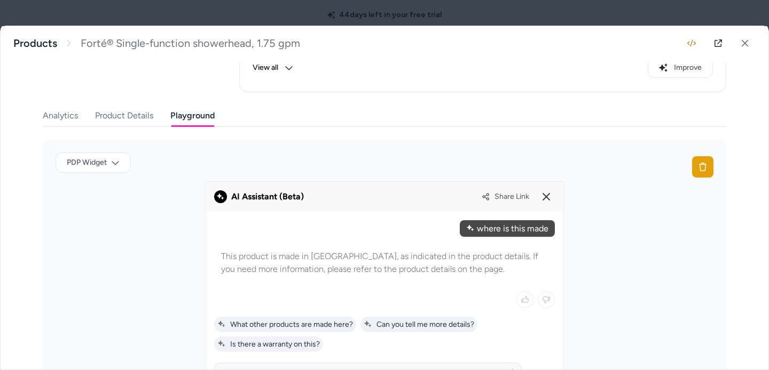
scroll to position [89, 0]
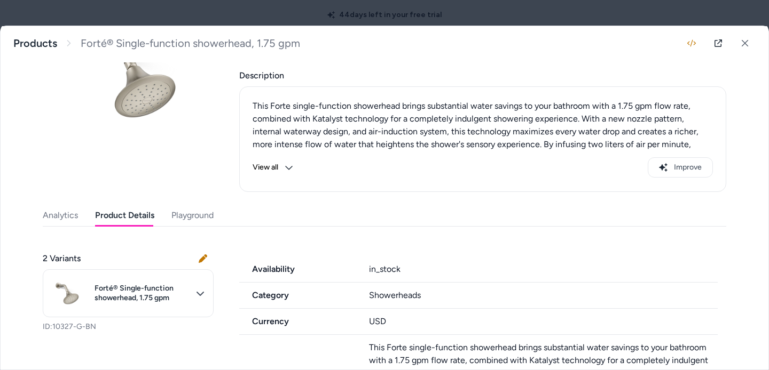
click at [132, 218] on button "Product Details" at bounding box center [124, 215] width 59 height 21
click at [270, 169] on button "View all" at bounding box center [272, 167] width 41 height 20
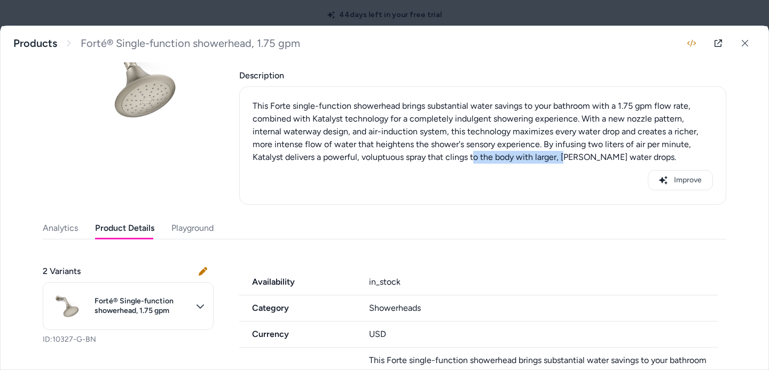
drag, startPoint x: 494, startPoint y: 158, endPoint x: 538, endPoint y: 160, distance: 43.8
click at [532, 159] on p "This Forte single-function showerhead brings substantial water savings to your …" at bounding box center [482, 132] width 460 height 64
drag, startPoint x: 565, startPoint y: 161, endPoint x: 435, endPoint y: 148, distance: 130.3
click at [434, 148] on p "This Forte single-function showerhead brings substantial water savings to your …" at bounding box center [482, 132] width 460 height 64
drag, startPoint x: 493, startPoint y: 139, endPoint x: 576, endPoint y: 127, distance: 84.1
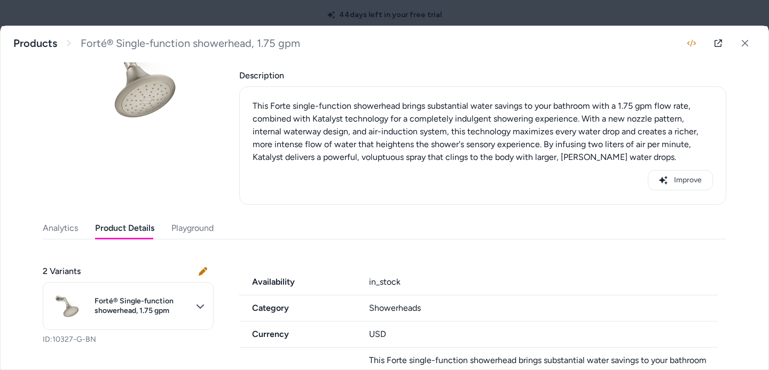
click at [508, 136] on p "This Forte single-function showerhead brings substantial water savings to your …" at bounding box center [482, 132] width 460 height 64
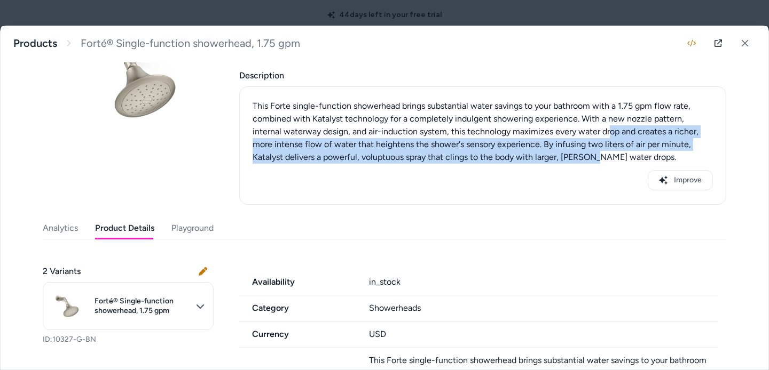
drag, startPoint x: 576, startPoint y: 127, endPoint x: 555, endPoint y: 151, distance: 31.4
click at [555, 151] on p "This Forte single-function showerhead brings substantial water savings to your …" at bounding box center [482, 132] width 460 height 64
click at [559, 139] on p "This Forte single-function showerhead brings substantial water savings to your …" at bounding box center [482, 132] width 460 height 64
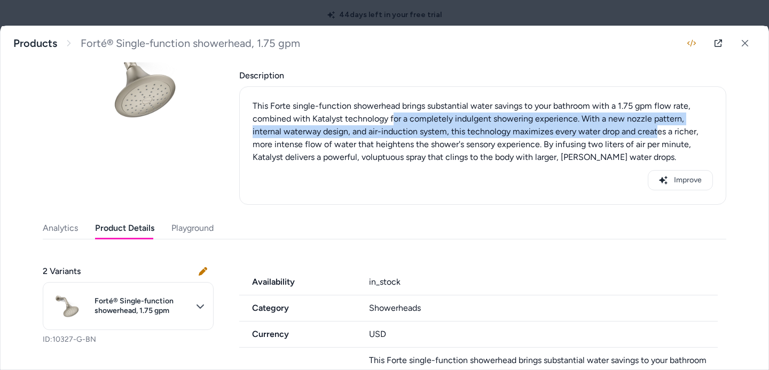
drag, startPoint x: 603, startPoint y: 123, endPoint x: 319, endPoint y: 110, distance: 283.7
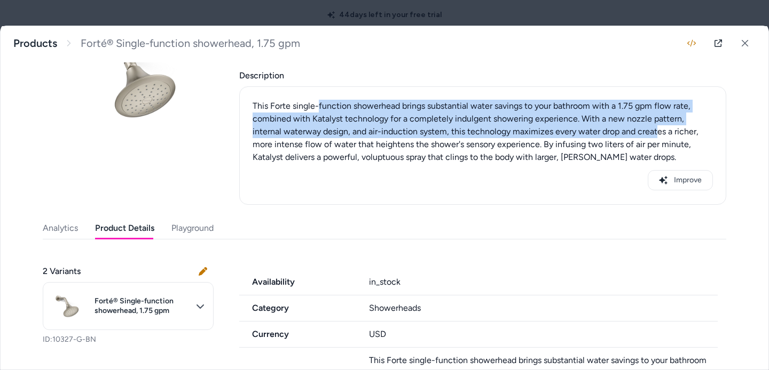
click at [317, 111] on p "This Forte single-function showerhead brings substantial water savings to your …" at bounding box center [482, 132] width 460 height 64
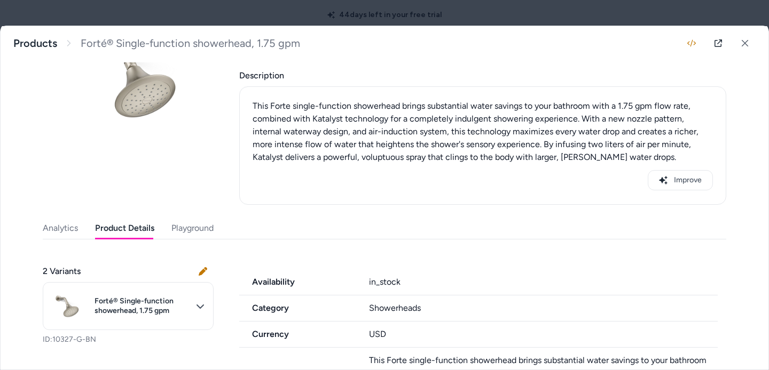
drag, startPoint x: 334, startPoint y: 113, endPoint x: 397, endPoint y: 132, distance: 65.9
click at [369, 129] on p "This Forte single-function showerhead brings substantial water savings to your …" at bounding box center [482, 132] width 460 height 64
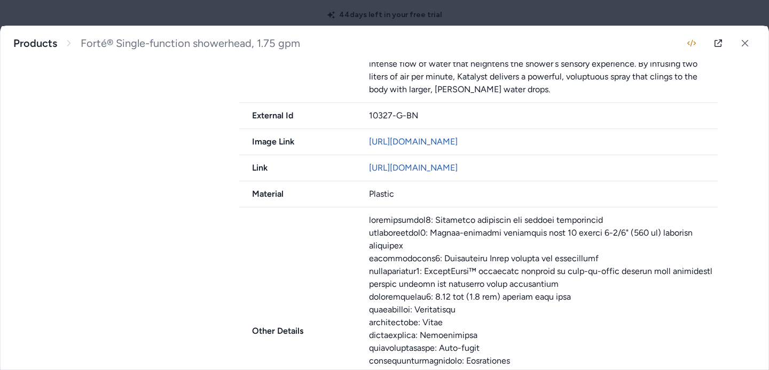
scroll to position [618, 0]
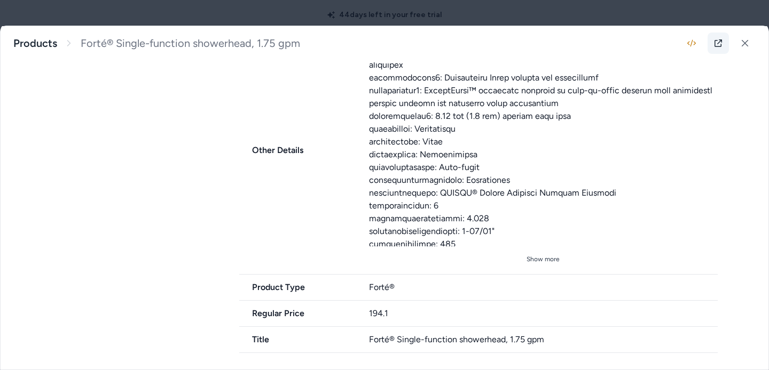
click at [714, 47] on icon at bounding box center [718, 43] width 9 height 9
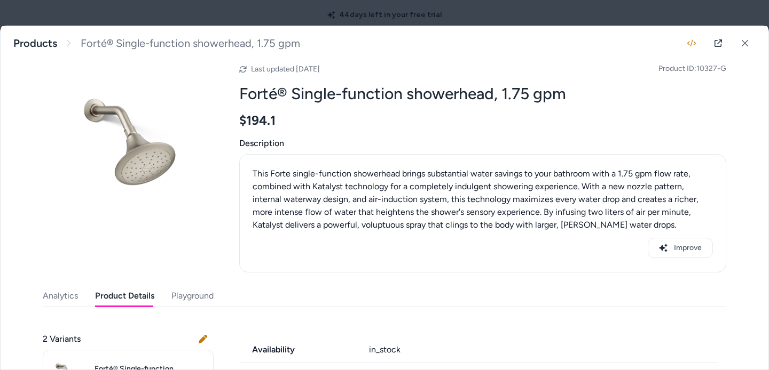
scroll to position [0, 0]
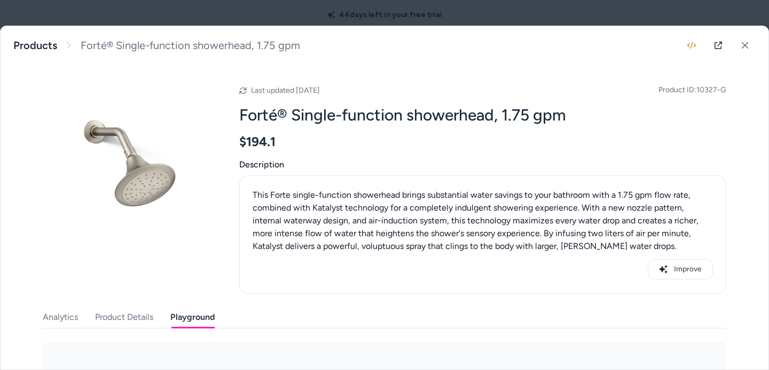
click at [199, 326] on button "Playground" at bounding box center [192, 317] width 44 height 21
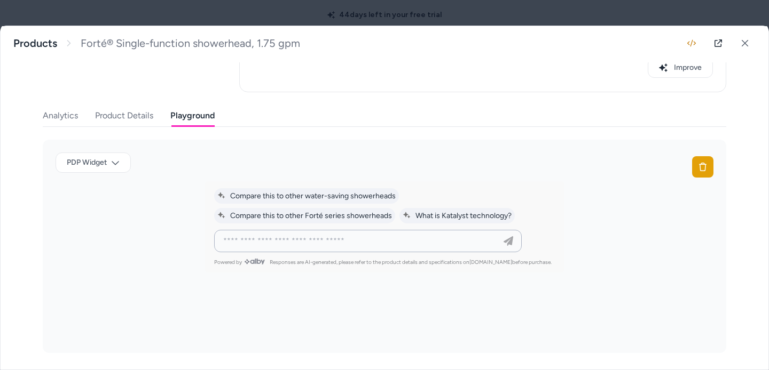
click at [363, 243] on input at bounding box center [357, 241] width 281 height 13
type input "**********"
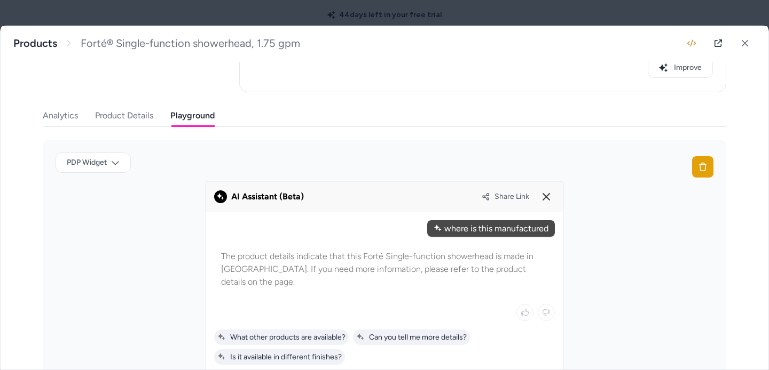
drag, startPoint x: 462, startPoint y: 257, endPoint x: 233, endPoint y: 263, distance: 229.6
click at [233, 263] on p "The product details indicate that this Forté Single-function showerhead is made…" at bounding box center [384, 269] width 327 height 38
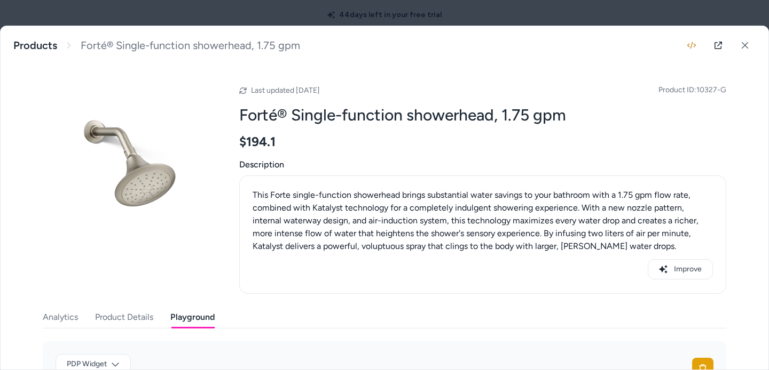
click at [711, 95] on span "Product ID: 10327-G" at bounding box center [692, 90] width 68 height 11
click at [711, 89] on span "Product ID: 10327-G" at bounding box center [692, 90] width 68 height 11
click at [718, 93] on span "Product ID: 10327-G" at bounding box center [692, 90] width 68 height 11
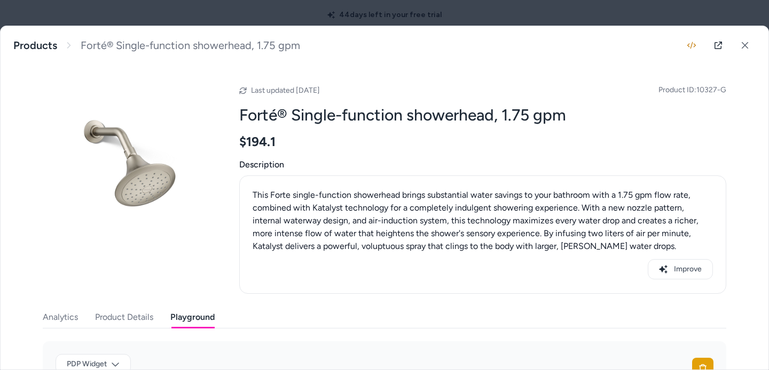
click at [723, 93] on div "Forté® Single-function showerhead, 1.75 gpm This Forte single-function showerhe…" at bounding box center [385, 198] width 768 height 344
drag, startPoint x: 712, startPoint y: 89, endPoint x: 697, endPoint y: 90, distance: 14.5
click at [697, 90] on div "Forté® Single-function showerhead, 1.75 gpm This Forte single-function showerhe…" at bounding box center [385, 198] width 768 height 344
click at [695, 90] on span "Product ID: 10327-G" at bounding box center [692, 90] width 68 height 11
drag, startPoint x: 694, startPoint y: 89, endPoint x: 739, endPoint y: 97, distance: 46.1
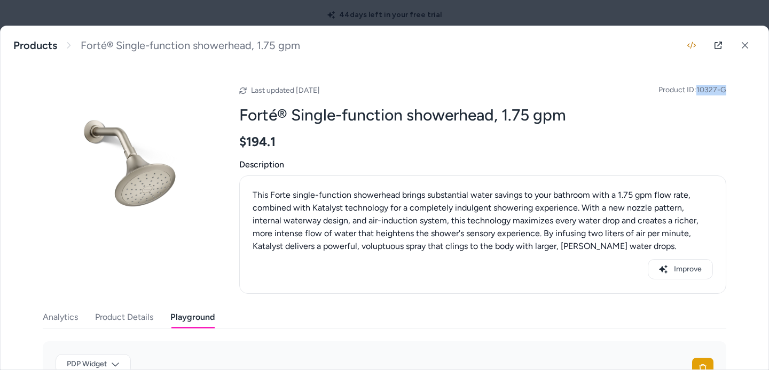
click at [739, 97] on div "Forté® Single-function showerhead, 1.75 gpm This Forte single-function showerhe…" at bounding box center [385, 198] width 768 height 344
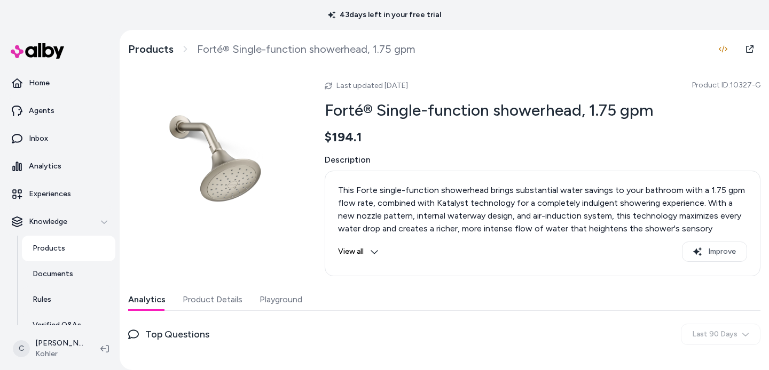
click at [62, 252] on p "Products" at bounding box center [49, 248] width 33 height 11
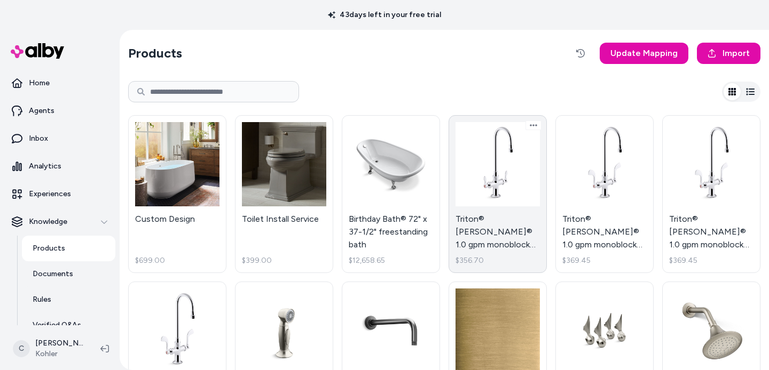
click at [513, 194] on link "Triton® Bowe® 1.0 gpm monoblock gooseneck bathroom sink faucet with aerated flo…" at bounding box center [497, 194] width 98 height 158
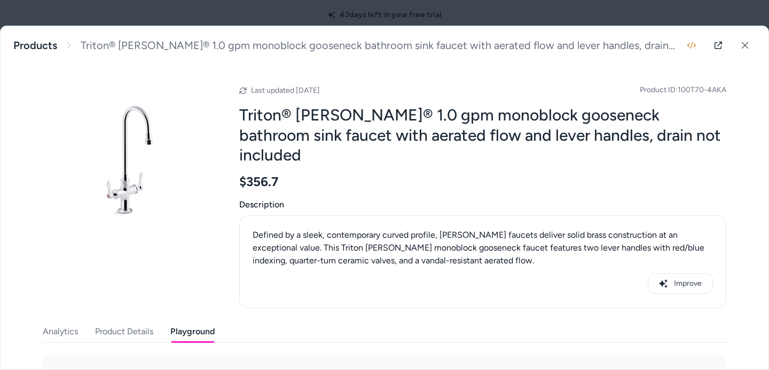
click at [189, 321] on button "Playground" at bounding box center [192, 331] width 44 height 21
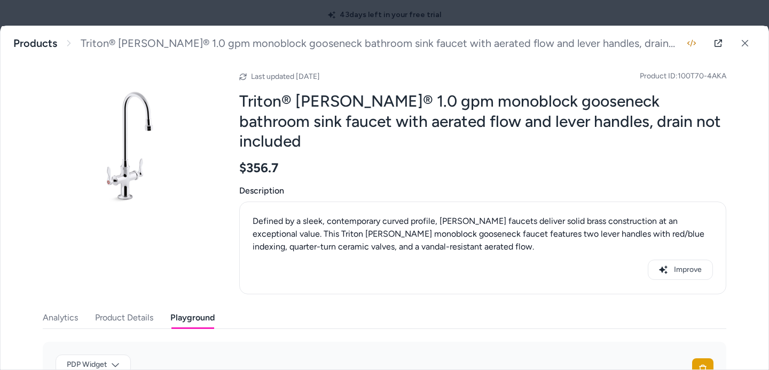
scroll to position [192, 0]
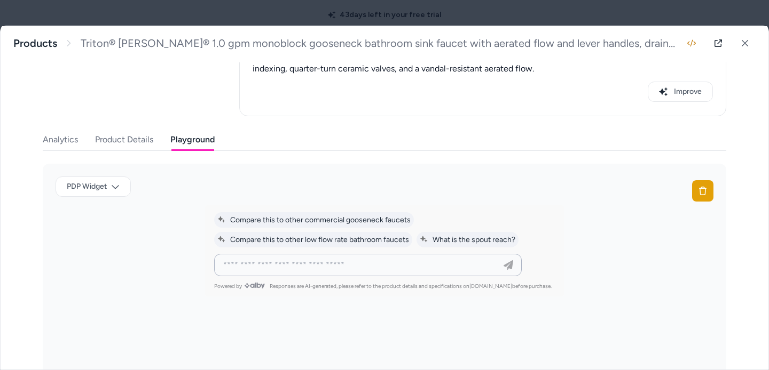
click at [396, 259] on input at bounding box center [357, 265] width 281 height 13
type input "**********"
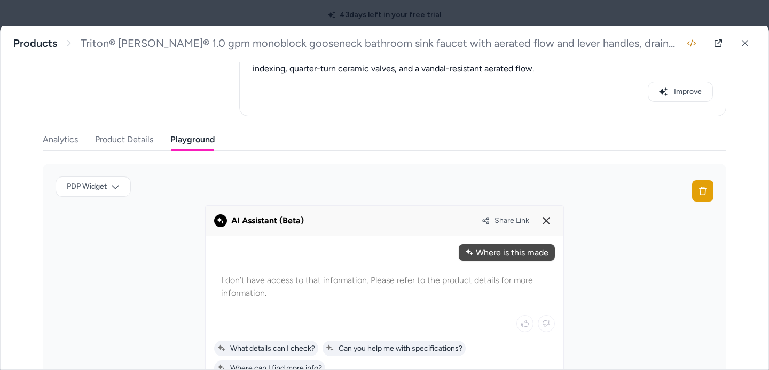
scroll to position [0, 0]
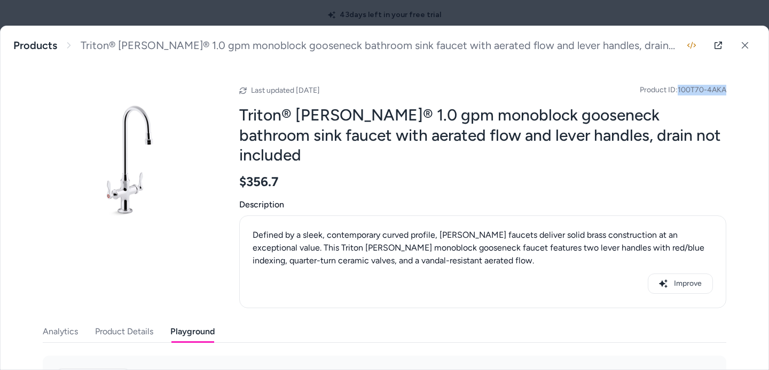
drag, startPoint x: 724, startPoint y: 93, endPoint x: 675, endPoint y: 92, distance: 49.7
click at [675, 92] on div "Triton® Bowe® 1.0 gpm monoblock gooseneck bathroom sink faucet with aerated flo…" at bounding box center [385, 198] width 768 height 344
copy span "100T70-4AKA"
